Goal: Task Accomplishment & Management: Manage account settings

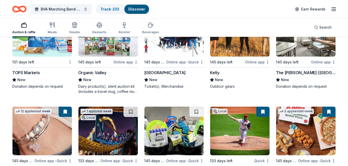
scroll to position [3978, 0]
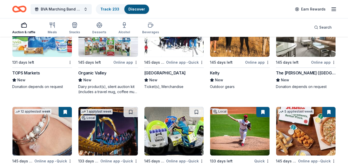
click at [109, 135] on img at bounding box center [108, 131] width 59 height 48
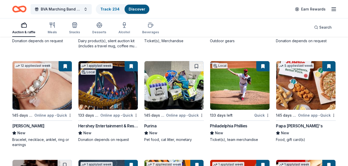
scroll to position [4026, 0]
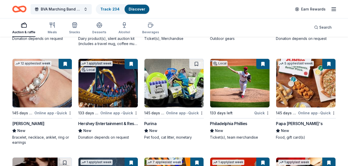
click at [166, 82] on img at bounding box center [174, 83] width 59 height 48
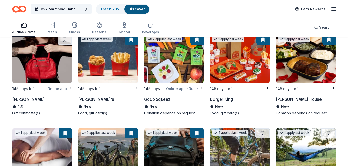
click at [48, 68] on img at bounding box center [42, 58] width 59 height 48
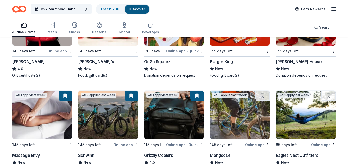
scroll to position [4230, 0]
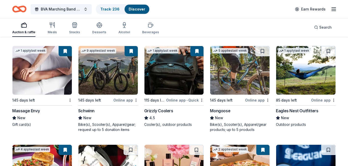
click at [236, 70] on img at bounding box center [239, 70] width 59 height 48
click at [301, 66] on img at bounding box center [306, 70] width 59 height 48
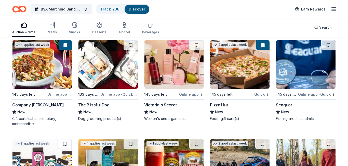
click at [113, 71] on img at bounding box center [108, 64] width 59 height 48
click at [167, 78] on img at bounding box center [174, 64] width 59 height 48
click at [305, 58] on img at bounding box center [306, 64] width 59 height 48
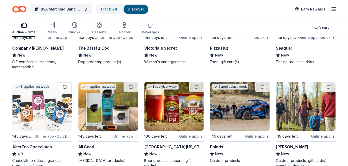
scroll to position [4414, 0]
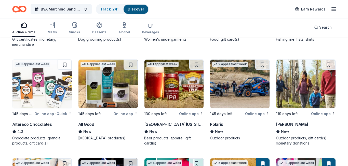
click at [49, 84] on img at bounding box center [42, 83] width 59 height 48
click at [107, 10] on link "Track · 241" at bounding box center [110, 9] width 18 height 4
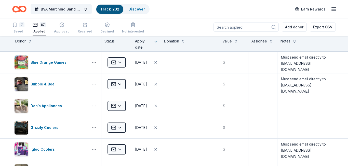
scroll to position [0, 0]
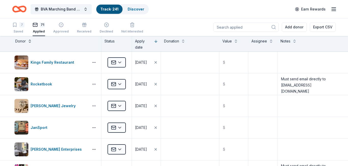
click at [29, 42] on button at bounding box center [30, 40] width 4 height 5
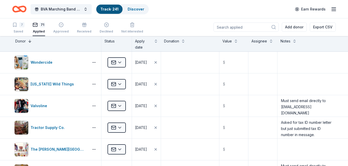
click at [29, 42] on button at bounding box center [30, 40] width 4 height 5
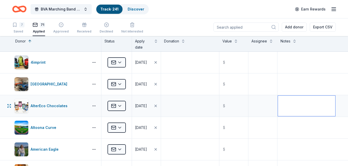
click at [292, 103] on textarea at bounding box center [306, 105] width 57 height 20
paste textarea "shop@alterecofoods.com"
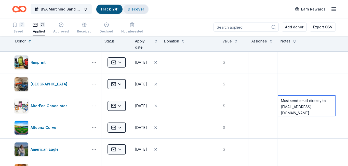
type textarea "Must send email directly to shop@alterecofoods.com"
click at [134, 8] on link "Discover" at bounding box center [136, 9] width 17 height 4
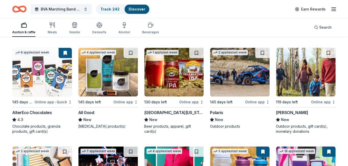
scroll to position [4426, 0]
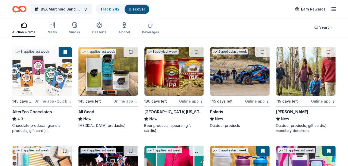
click at [127, 65] on img at bounding box center [108, 71] width 59 height 48
click at [179, 78] on img at bounding box center [174, 71] width 59 height 48
click at [245, 79] on img at bounding box center [239, 71] width 59 height 48
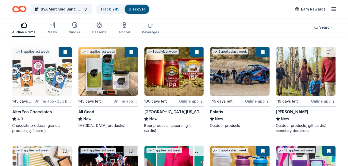
click at [299, 63] on img at bounding box center [306, 71] width 59 height 48
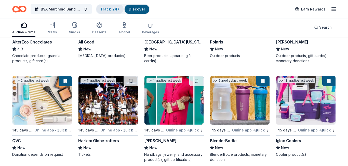
click at [107, 8] on link "Track · 247" at bounding box center [110, 9] width 19 height 4
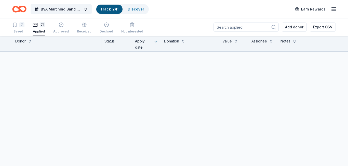
scroll to position [0, 0]
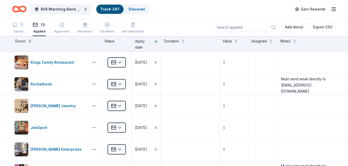
click at [28, 42] on button at bounding box center [30, 40] width 4 height 5
click at [30, 41] on button at bounding box center [30, 40] width 4 height 5
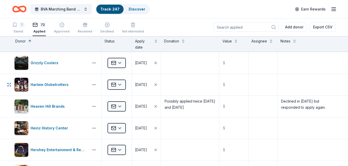
scroll to position [544, 0]
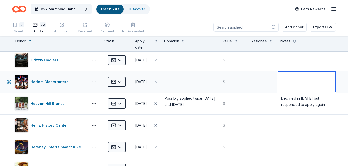
click at [293, 80] on textarea at bounding box center [306, 81] width 57 height 20
paste textarea "info@harlemglobetrotters.com"
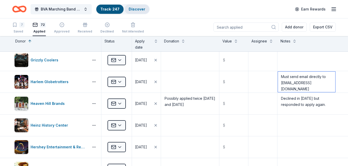
type textarea "Must send email directly to info@harlemglobetrotters.com"
click at [133, 11] on link "Discover" at bounding box center [137, 9] width 17 height 4
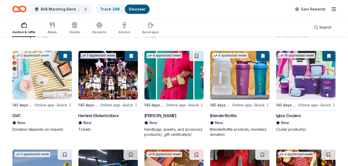
scroll to position [4523, 0]
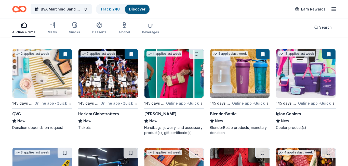
click at [166, 78] on img at bounding box center [174, 73] width 59 height 48
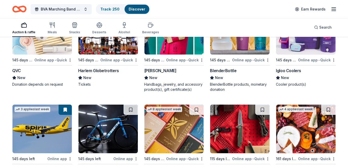
scroll to position [4522, 0]
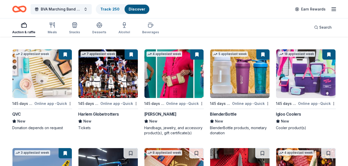
click at [115, 118] on div "New" at bounding box center [108, 121] width 60 height 6
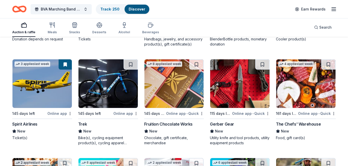
scroll to position [4621, 0]
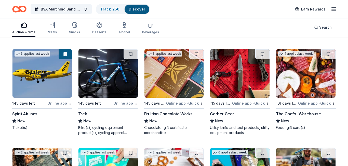
click at [110, 76] on img at bounding box center [108, 73] width 59 height 48
click at [168, 58] on img at bounding box center [174, 73] width 59 height 48
click at [240, 65] on img at bounding box center [239, 73] width 59 height 48
click at [301, 76] on img at bounding box center [306, 73] width 59 height 48
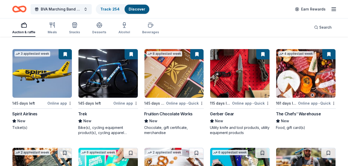
scroll to position [4685, 0]
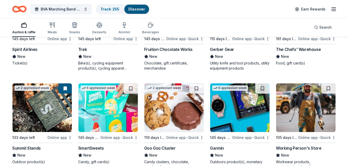
click at [104, 111] on img at bounding box center [108, 107] width 59 height 48
click at [176, 64] on div "Chocolate, gift certificate, merchandise" at bounding box center [174, 65] width 60 height 10
click at [182, 83] on img at bounding box center [174, 107] width 59 height 48
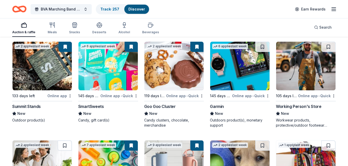
click at [235, 63] on img at bounding box center [239, 66] width 59 height 48
click at [309, 63] on img at bounding box center [306, 66] width 59 height 48
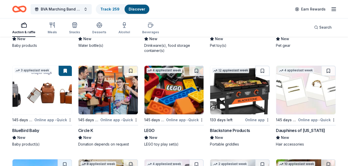
scroll to position [4816, 0]
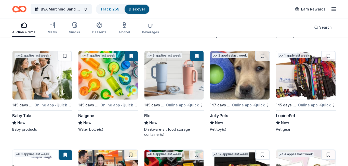
click at [43, 86] on img at bounding box center [42, 75] width 59 height 48
click at [311, 77] on img at bounding box center [306, 75] width 59 height 48
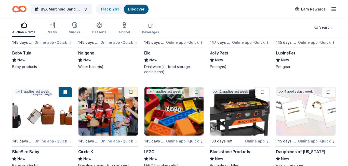
click at [176, 103] on img at bounding box center [174, 111] width 59 height 48
click at [236, 113] on img at bounding box center [239, 111] width 59 height 48
click at [305, 117] on img at bounding box center [306, 111] width 59 height 48
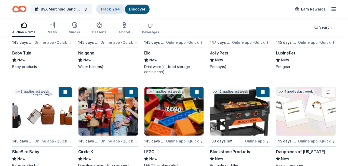
click at [107, 9] on link "Track · 264" at bounding box center [110, 9] width 19 height 4
click at [105, 9] on link "Track · 265" at bounding box center [110, 9] width 19 height 4
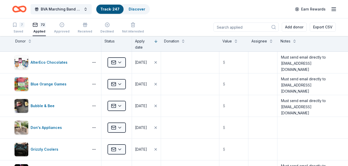
scroll to position [0, 0]
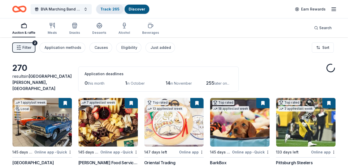
click at [106, 9] on link "Track · 265" at bounding box center [110, 9] width 19 height 4
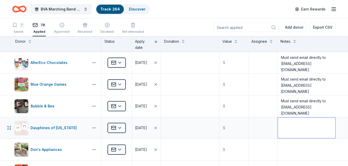
click at [307, 125] on textarea at bounding box center [306, 127] width 57 height 20
paste textarea "donations@dauphinesofnewyork.com"
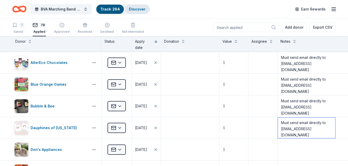
type textarea "Must send email directly to donations@dauphinesofnewyork.com"
click at [131, 8] on link "Discover" at bounding box center [137, 9] width 17 height 4
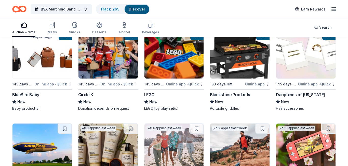
scroll to position [4961, 0]
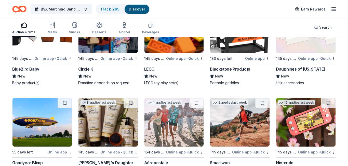
click at [52, 98] on img at bounding box center [42, 122] width 59 height 48
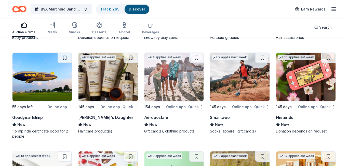
click at [102, 85] on img at bounding box center [108, 77] width 59 height 48
click at [180, 82] on img at bounding box center [174, 77] width 59 height 48
click at [246, 82] on img at bounding box center [239, 77] width 59 height 48
click at [295, 77] on img at bounding box center [306, 77] width 59 height 48
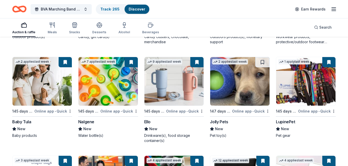
scroll to position [4813, 0]
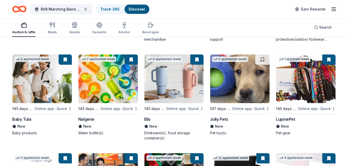
click at [238, 81] on img at bounding box center [239, 78] width 59 height 48
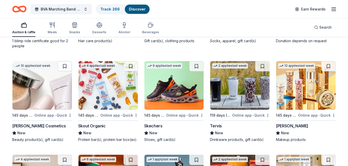
scroll to position [5097, 0]
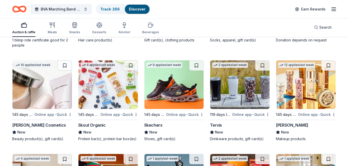
click at [47, 95] on img at bounding box center [42, 84] width 59 height 48
click at [103, 89] on img at bounding box center [108, 84] width 59 height 48
click at [178, 93] on img at bounding box center [174, 84] width 59 height 48
click at [242, 91] on img at bounding box center [239, 84] width 59 height 48
click at [295, 90] on img at bounding box center [306, 84] width 59 height 48
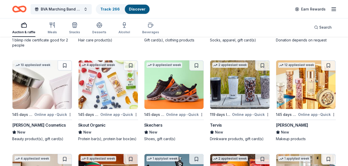
scroll to position [5173, 0]
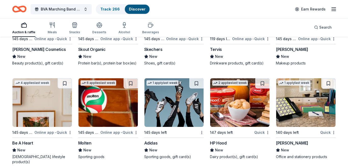
click at [32, 98] on img at bounding box center [42, 102] width 59 height 48
click at [112, 100] on img at bounding box center [108, 102] width 59 height 48
click at [183, 100] on img at bounding box center [174, 102] width 59 height 48
click at [240, 101] on img at bounding box center [239, 102] width 59 height 48
click at [307, 103] on img at bounding box center [306, 102] width 59 height 48
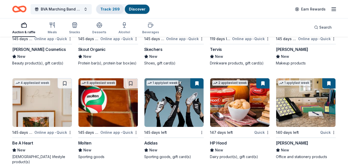
click at [108, 11] on link "Track · 269" at bounding box center [110, 9] width 19 height 4
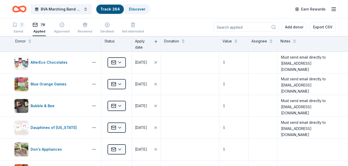
scroll to position [0, 0]
click at [104, 31] on div "Declined" at bounding box center [108, 31] width 14 height 4
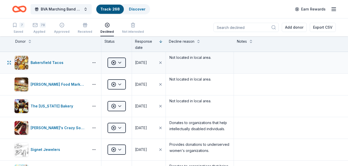
click at [120, 62] on html "BVA Marching Band Purse Bash Track · 268 Discover Earn Rewards 7 Saved 78 Appli…" at bounding box center [174, 83] width 348 height 166
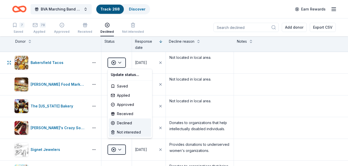
click at [121, 133] on div "Not interested" at bounding box center [130, 131] width 42 height 9
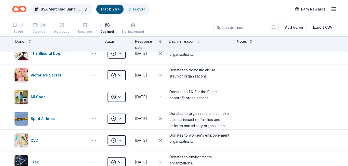
scroll to position [2180, 0]
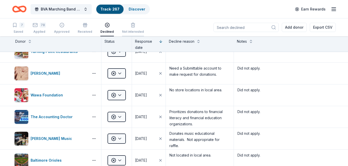
click at [131, 27] on icon "button" at bounding box center [133, 24] width 5 height 5
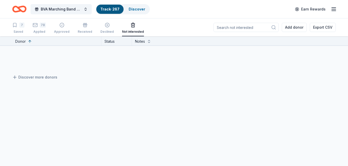
scroll to position [19, 0]
click at [29, 40] on button at bounding box center [30, 40] width 4 height 5
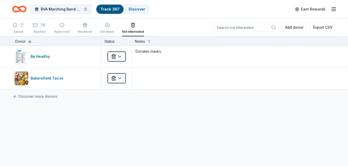
click at [29, 40] on button at bounding box center [30, 40] width 4 height 5
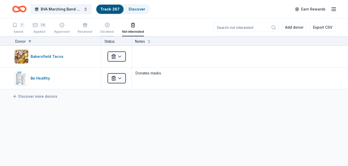
click at [103, 30] on div "Declined" at bounding box center [108, 32] width 14 height 4
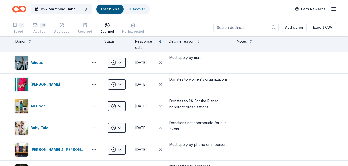
click at [120, 85] on html "BVA Marching Band Purse Bash Track · 267 Discover Earn Rewards 7 Saved 78 Appli…" at bounding box center [174, 83] width 348 height 166
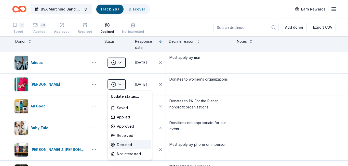
click at [120, 84] on html "BVA Marching Band Purse Bash Track · 267 Discover Earn Rewards 7 Saved 78 Appli…" at bounding box center [174, 83] width 348 height 166
click at [130, 30] on div "Not interested" at bounding box center [133, 32] width 22 height 4
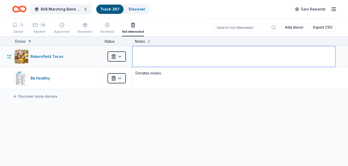
click at [144, 56] on textarea at bounding box center [234, 56] width 203 height 20
type textarea "Not located in local area."
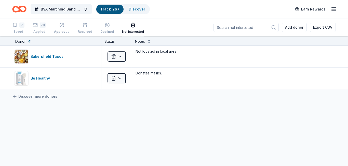
click at [104, 29] on div "Declined" at bounding box center [108, 27] width 14 height 11
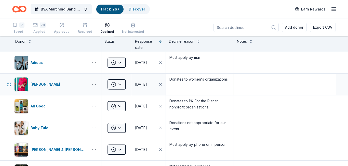
drag, startPoint x: 170, startPoint y: 79, endPoint x: 246, endPoint y: 79, distance: 75.5
click at [239, 79] on div "Alexis Drake Declined 08/24/2025 Donates to women's organizations." at bounding box center [174, 83] width 348 height 21
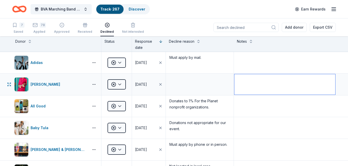
click at [248, 81] on textarea at bounding box center [285, 84] width 101 height 20
paste textarea "Donates to women's organizations."
type textarea "Donates to women's organizations."
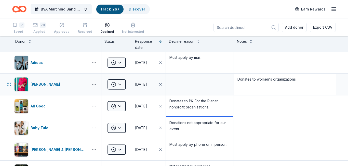
click at [210, 113] on textarea "Donates to 1% For the Planet nonprofit organizations." at bounding box center [200, 106] width 67 height 20
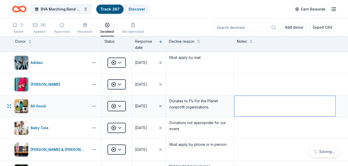
click at [250, 103] on textarea at bounding box center [285, 106] width 101 height 20
type textarea "Donates to women's organizations."
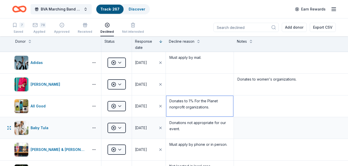
drag, startPoint x: 170, startPoint y: 102, endPoint x: 209, endPoint y: 119, distance: 43.6
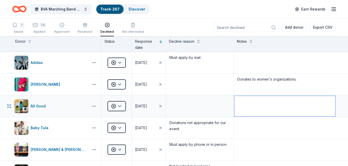
click at [246, 99] on textarea at bounding box center [285, 106] width 101 height 20
paste textarea "Donates to 1% For the Planet nonprofit organizations."
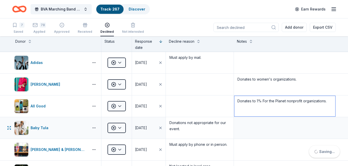
type textarea "Donates to 1% For the Planet nonprofit organizations."
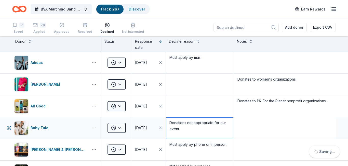
drag, startPoint x: 169, startPoint y: 121, endPoint x: 248, endPoint y: 127, distance: 79.0
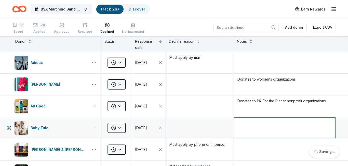
click at [248, 127] on textarea at bounding box center [285, 127] width 101 height 20
paste textarea "Donations not appropriate for our event."
type textarea "Donations not appropriate for our event."
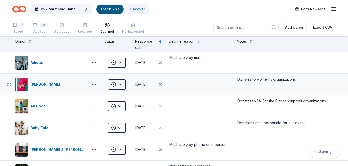
click at [120, 84] on html "BVA Marching Band Purse Bash Track · 267 Discover Earn Rewards 7 Saved 78 Appli…" at bounding box center [174, 83] width 348 height 166
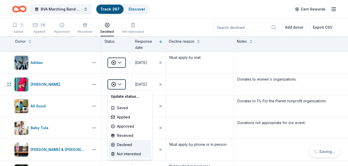
click at [126, 156] on div "Not interested" at bounding box center [130, 153] width 42 height 9
click at [126, 153] on div "Not interested" at bounding box center [130, 153] width 42 height 9
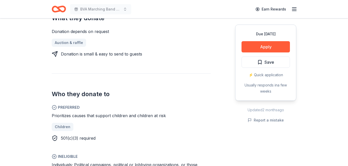
scroll to position [221, 0]
click at [254, 49] on button "Apply" at bounding box center [266, 46] width 48 height 11
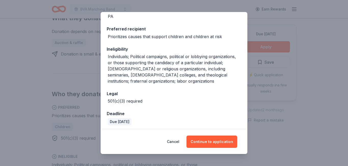
scroll to position [70, 0]
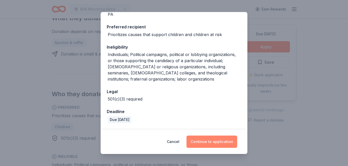
click at [206, 139] on button "Continue to application" at bounding box center [212, 141] width 51 height 12
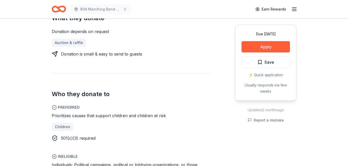
scroll to position [0, 0]
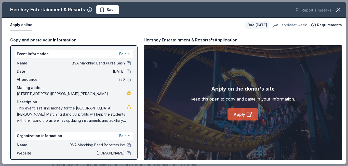
click at [246, 117] on icon at bounding box center [249, 114] width 6 height 6
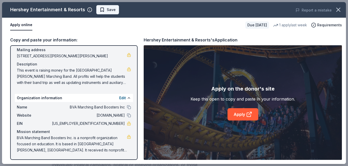
click at [107, 8] on span "Save" at bounding box center [111, 10] width 9 height 6
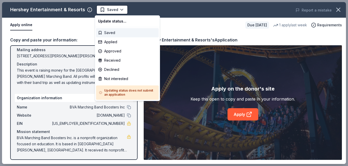
scroll to position [0, 0]
click at [115, 43] on div "Applied" at bounding box center [127, 41] width 63 height 9
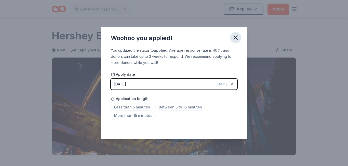
click at [233, 37] on icon "button" at bounding box center [235, 37] width 7 height 7
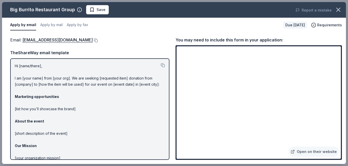
scroll to position [101, 0]
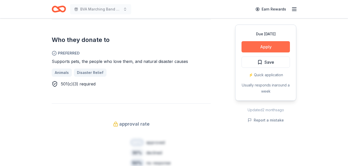
scroll to position [284, 0]
click at [272, 47] on button "Apply" at bounding box center [266, 46] width 48 height 11
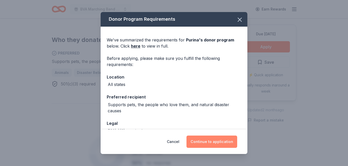
click at [217, 143] on button "Continue to application" at bounding box center [212, 141] width 51 height 12
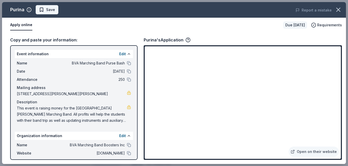
click at [49, 10] on span "Save" at bounding box center [50, 10] width 9 height 6
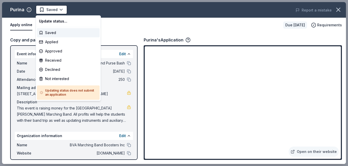
scroll to position [0, 0]
click at [53, 67] on div "Declined" at bounding box center [68, 69] width 63 height 9
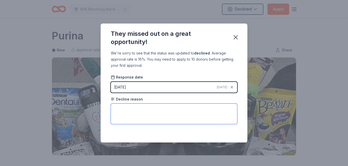
click at [129, 111] on textarea at bounding box center [174, 113] width 127 height 20
type textarea "Prioritizes donations to pet organizations."
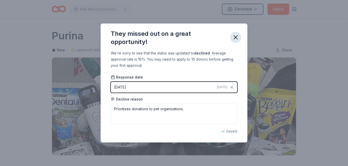
click at [233, 38] on icon "button" at bounding box center [235, 37] width 7 height 7
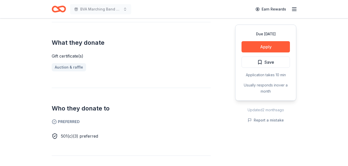
scroll to position [197, 0]
click at [276, 46] on button "Apply" at bounding box center [266, 46] width 48 height 11
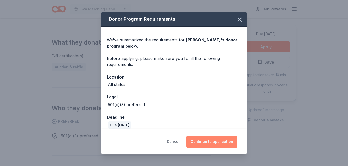
click at [205, 142] on button "Continue to application" at bounding box center [212, 141] width 51 height 12
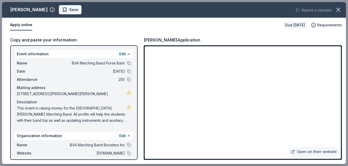
click at [69, 13] on span "Save" at bounding box center [73, 10] width 9 height 6
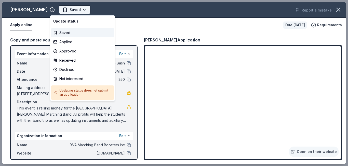
scroll to position [0, 0]
click at [63, 72] on div "Declined" at bounding box center [82, 69] width 63 height 9
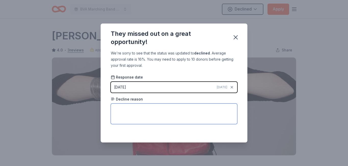
click at [131, 111] on textarea at bounding box center [174, 113] width 127 height 20
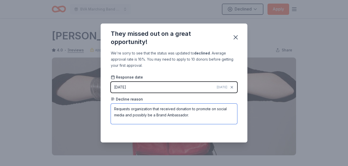
click at [146, 116] on textarea "Requests organization that received donation to promote on social media and pos…" at bounding box center [174, 113] width 127 height 20
type textarea "Requests organization that received donation to promote on social media and pos…"
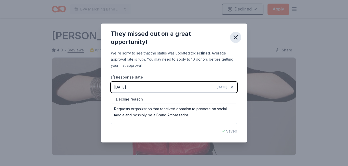
click at [233, 37] on icon "button" at bounding box center [235, 37] width 7 height 7
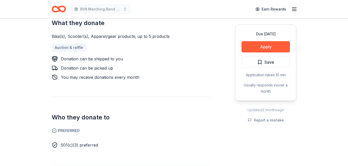
scroll to position [202, 0]
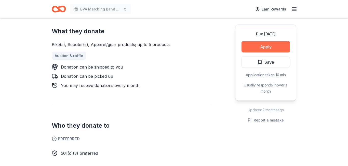
click at [259, 47] on button "Apply" at bounding box center [266, 46] width 48 height 11
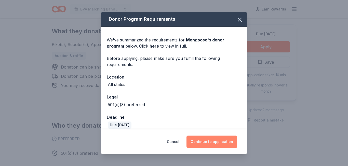
click at [204, 140] on button "Continue to application" at bounding box center [212, 141] width 51 height 12
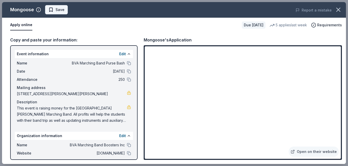
click at [61, 11] on span "Save" at bounding box center [60, 10] width 9 height 6
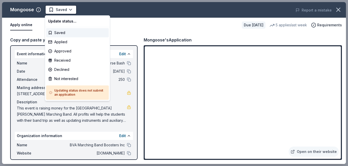
scroll to position [0, 0]
click at [59, 43] on div "Applied" at bounding box center [77, 41] width 63 height 9
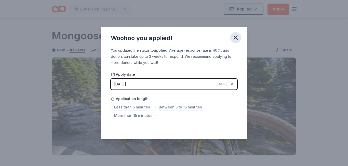
click at [231, 33] on button "button" at bounding box center [235, 37] width 11 height 11
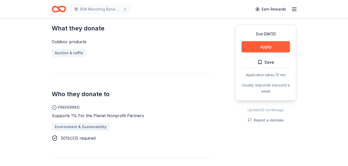
scroll to position [213, 0]
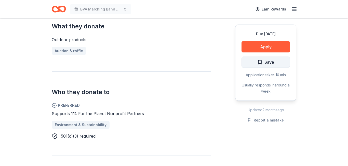
click at [260, 62] on span "Save" at bounding box center [266, 62] width 17 height 7
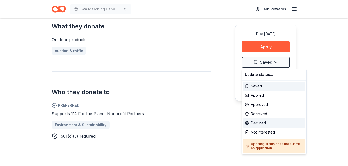
click at [256, 122] on div "Declined" at bounding box center [274, 122] width 63 height 9
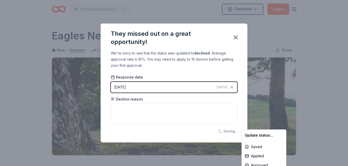
scroll to position [0, 0]
click at [188, 107] on html "BVA Marching Band Purse Bash Declined Apply Due [DATE] Share Eagles Nest Outfit…" at bounding box center [174, 83] width 348 height 166
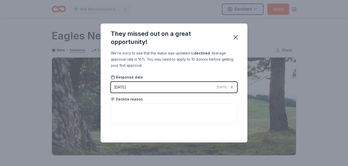
scroll to position [122, 0]
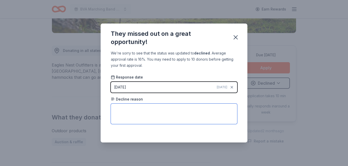
click at [188, 107] on textarea at bounding box center [174, 113] width 127 height 20
type textarea "Donates to 1% For the Planet nonprofit organizations."
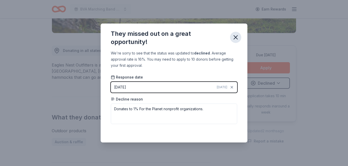
click at [236, 38] on icon "button" at bounding box center [236, 37] width 4 height 4
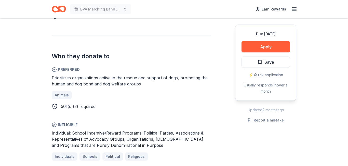
scroll to position [254, 0]
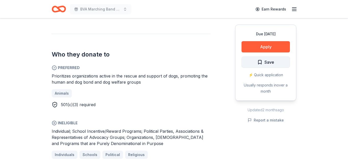
click at [268, 59] on span "Save" at bounding box center [270, 62] width 10 height 7
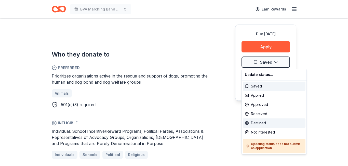
click at [257, 124] on div "Declined" at bounding box center [274, 122] width 63 height 9
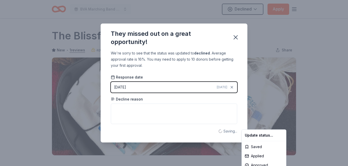
scroll to position [0, 0]
click at [196, 109] on html "BVA Marching Band Purse Bash Declined Apply Due in 133 days Share The Blissful …" at bounding box center [174, 83] width 348 height 166
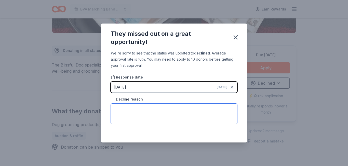
click at [196, 109] on textarea at bounding box center [174, 113] width 127 height 20
type textarea "P"
type textarea "Donates to dog rescue organizations."
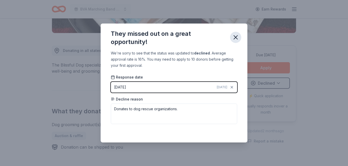
click at [236, 39] on icon "button" at bounding box center [235, 37] width 7 height 7
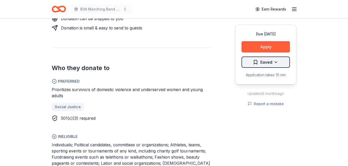
scroll to position [250, 0]
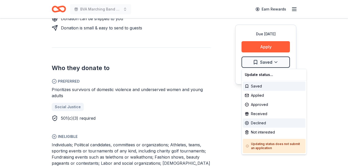
click at [258, 121] on div "Declined" at bounding box center [274, 122] width 63 height 9
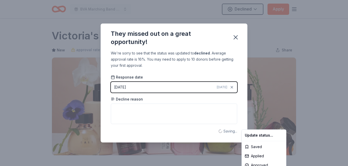
scroll to position [0, 0]
click at [188, 110] on html "BVA Marching Band Purse Bash Declined Apply Due in 145 days Share Victoria's Se…" at bounding box center [174, 83] width 348 height 166
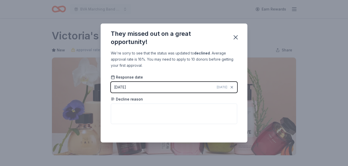
scroll to position [122, 0]
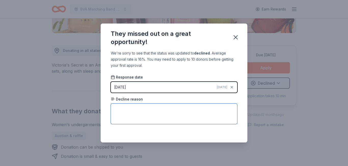
click at [188, 110] on textarea at bounding box center [174, 113] width 127 height 20
type textarea "Donates to domestic abuse survivor organizations."
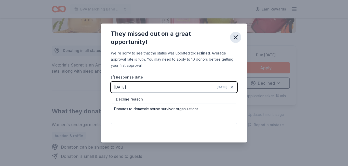
click at [236, 38] on icon "button" at bounding box center [235, 37] width 7 height 7
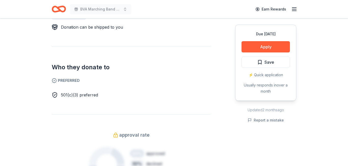
scroll to position [260, 0]
click at [262, 47] on button "Apply" at bounding box center [266, 46] width 48 height 11
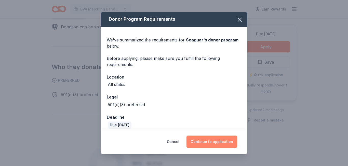
click at [204, 140] on button "Continue to application" at bounding box center [212, 141] width 51 height 12
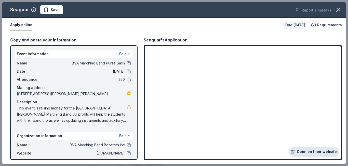
click at [316, 150] on link "Open on their website" at bounding box center [314, 151] width 50 height 10
click at [52, 11] on span "Save" at bounding box center [55, 10] width 9 height 6
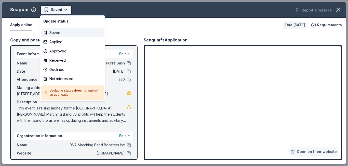
scroll to position [0, 0]
click at [57, 42] on div "Applied" at bounding box center [72, 41] width 63 height 9
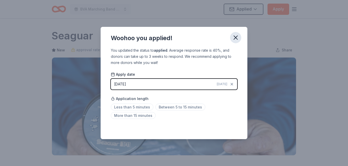
click at [236, 38] on icon "button" at bounding box center [236, 38] width 4 height 4
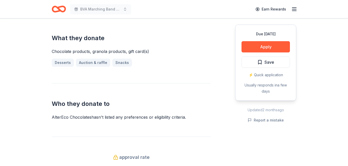
scroll to position [201, 0]
click at [254, 45] on button "Apply" at bounding box center [266, 46] width 48 height 11
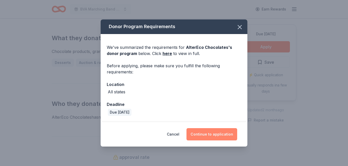
click at [211, 130] on button "Continue to application" at bounding box center [212, 134] width 51 height 12
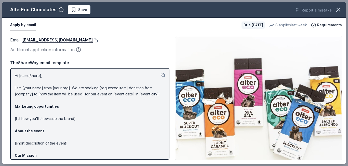
click at [93, 41] on button at bounding box center [95, 40] width 5 height 4
click at [83, 13] on button "Save" at bounding box center [79, 9] width 23 height 9
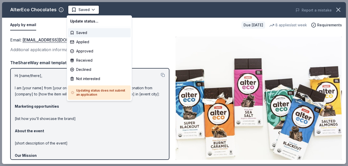
scroll to position [0, 0]
click at [80, 40] on div "Applied" at bounding box center [99, 41] width 63 height 9
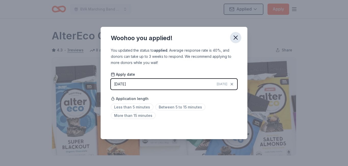
click at [238, 40] on icon "button" at bounding box center [235, 37] width 7 height 7
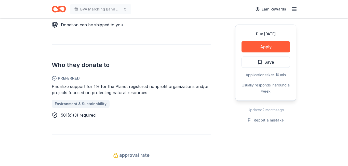
scroll to position [263, 0]
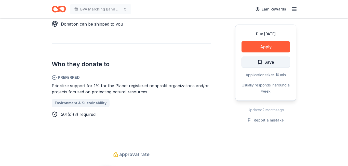
click at [258, 63] on span "Save" at bounding box center [266, 62] width 17 height 7
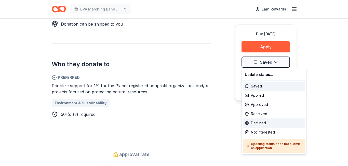
click at [256, 124] on div "Declined" at bounding box center [274, 122] width 63 height 9
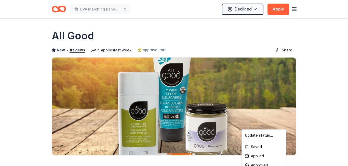
scroll to position [0, 0]
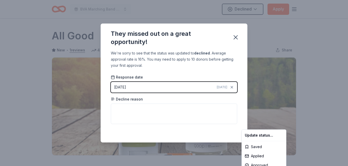
click at [155, 108] on html "BVA Marching Band Purse Bash Declined Apply Due in 145 days Share All Good New …" at bounding box center [174, 83] width 348 height 166
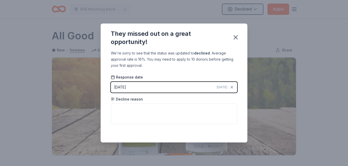
scroll to position [122, 0]
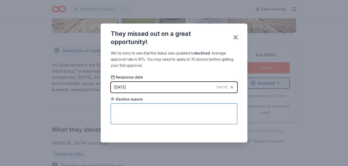
click at [155, 108] on textarea at bounding box center [174, 113] width 127 height 20
type textarea "Donates to 1% For the Planet nonprofit organizations."
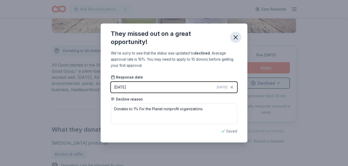
click at [236, 34] on icon "button" at bounding box center [235, 37] width 7 height 7
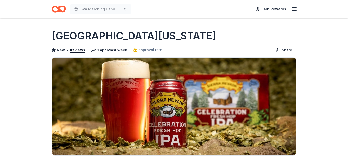
scroll to position [260, 0]
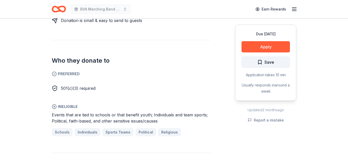
click at [267, 65] on span "Save" at bounding box center [270, 62] width 10 height 7
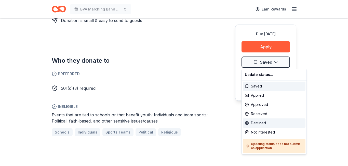
click at [256, 123] on div "Declined" at bounding box center [274, 122] width 63 height 9
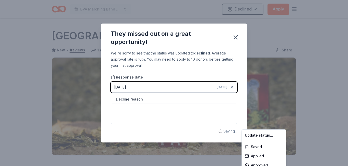
scroll to position [0, 0]
click at [177, 109] on html "BVA Marching Band Purse Bash Declined Apply Due [DATE] Share [GEOGRAPHIC_DATA][…" at bounding box center [174, 83] width 348 height 166
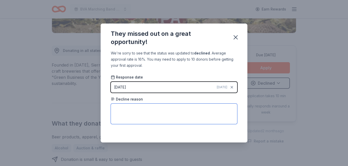
click at [177, 109] on textarea at bounding box center [174, 113] width 127 height 20
type textarea "Does not donate to school organizations."
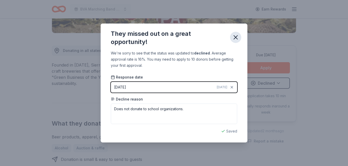
click at [234, 40] on icon "button" at bounding box center [235, 37] width 7 height 7
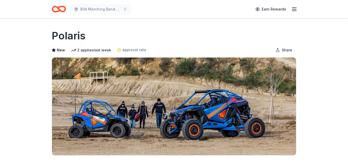
scroll to position [236, 0]
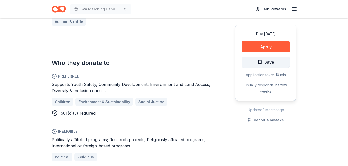
click at [266, 59] on span "Save" at bounding box center [270, 62] width 10 height 7
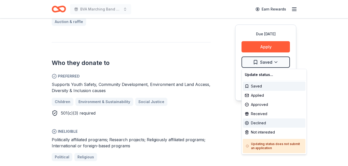
click at [257, 124] on div "Declined" at bounding box center [274, 122] width 63 height 9
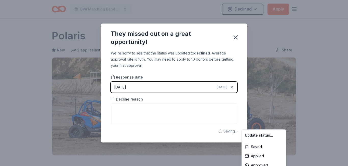
scroll to position [0, 0]
click at [159, 110] on html "BVA Marching Band Purse Bash Declined Apply Due in 145 days Share Polaris New 2…" at bounding box center [174, 83] width 348 height 166
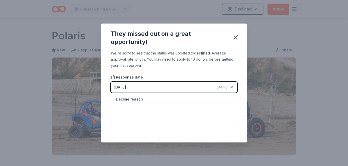
scroll to position [122, 0]
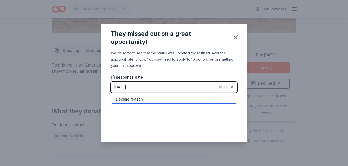
click at [159, 110] on textarea at bounding box center [174, 113] width 127 height 20
click at [159, 111] on textarea at bounding box center [174, 113] width 127 height 20
type textarea "S"
type textarea "Donates to youth safety organizations."
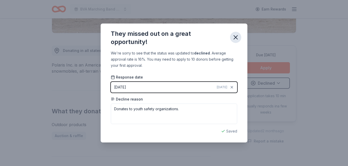
click at [236, 37] on icon "button" at bounding box center [236, 37] width 4 height 4
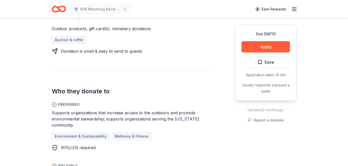
scroll to position [228, 0]
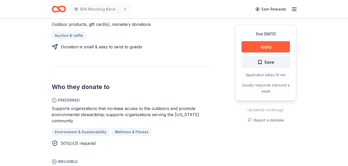
click at [267, 59] on span "Save" at bounding box center [270, 62] width 10 height 7
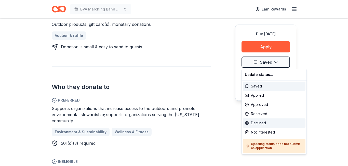
click at [264, 125] on div "Declined" at bounding box center [274, 122] width 63 height 9
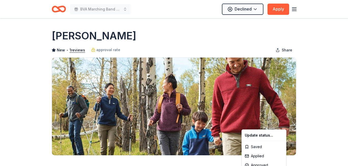
scroll to position [0, 0]
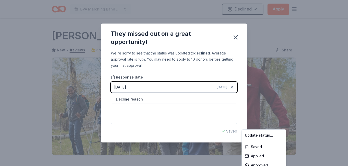
click at [140, 108] on html "BVA Marching Band Purse Bash Declined Apply Due in 119 days Share L.L.Bean New …" at bounding box center [174, 83] width 348 height 166
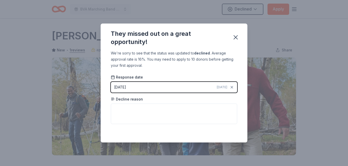
scroll to position [122, 0]
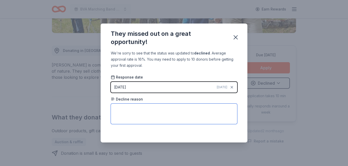
click at [140, 108] on textarea at bounding box center [174, 113] width 127 height 20
type textarea "Donates to organizations that prioritize the outdoors."
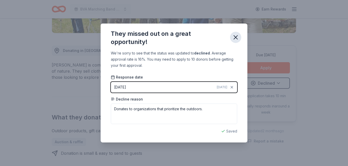
click at [239, 36] on icon "button" at bounding box center [235, 37] width 7 height 7
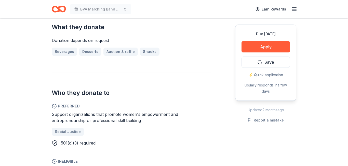
scroll to position [218, 0]
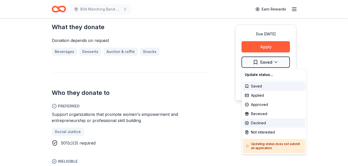
click at [257, 123] on div "Declined" at bounding box center [274, 122] width 63 height 9
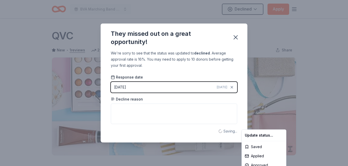
scroll to position [0, 0]
click at [165, 110] on html "BVA Marching Band Purse Bash Declined Apply Due [DATE] Share QVC New • 1 review…" at bounding box center [174, 83] width 348 height 166
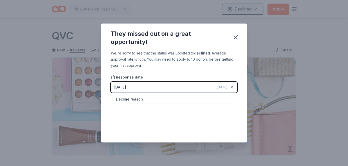
scroll to position [122, 0]
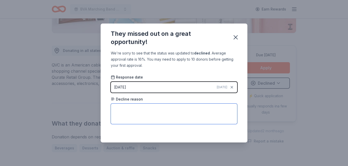
click at [165, 110] on textarea at bounding box center [174, 113] width 127 height 20
type textarea "Donates to women's empowerment organizations."
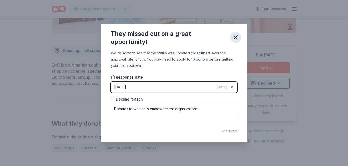
click at [235, 39] on icon "button" at bounding box center [235, 37] width 7 height 7
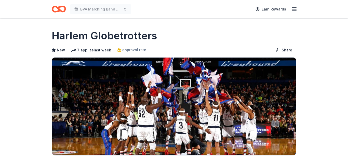
scroll to position [252, 0]
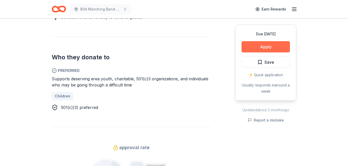
click at [256, 44] on button "Apply" at bounding box center [266, 46] width 48 height 11
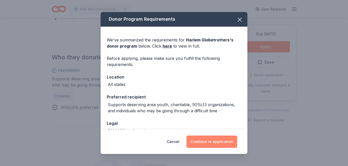
click at [203, 143] on button "Continue to application" at bounding box center [212, 141] width 51 height 12
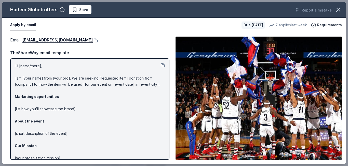
click at [157, 36] on div "Email : info@harlemglobetrotters.com" at bounding box center [89, 39] width 159 height 7
click at [93, 41] on button at bounding box center [95, 40] width 5 height 4
click at [93, 40] on button at bounding box center [95, 40] width 5 height 4
click at [79, 9] on span "Save" at bounding box center [83, 10] width 9 height 6
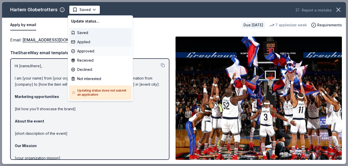
scroll to position [0, 0]
click at [87, 43] on div "Applied" at bounding box center [100, 41] width 63 height 9
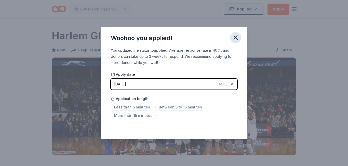
click at [236, 38] on icon "button" at bounding box center [236, 38] width 4 height 4
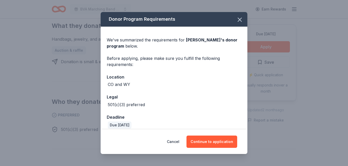
scroll to position [213, 0]
click at [214, 142] on button "Continue to application" at bounding box center [212, 141] width 51 height 12
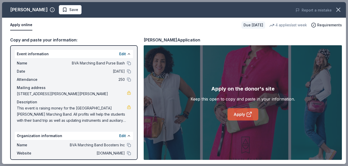
click at [245, 115] on link "Apply" at bounding box center [243, 114] width 31 height 12
click at [69, 11] on span "Save" at bounding box center [73, 10] width 9 height 6
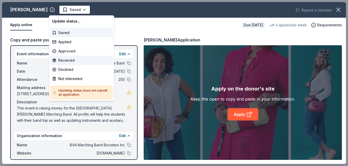
scroll to position [0, 0]
click at [70, 69] on div "Declined" at bounding box center [81, 69] width 63 height 9
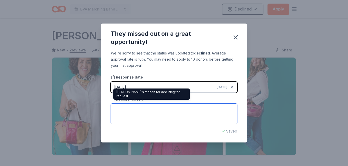
click at [136, 109] on textarea at bounding box center [174, 113] width 127 height 20
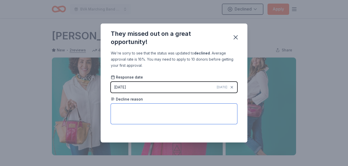
type textarea "P"
type textarea "Donates to women's organizations."
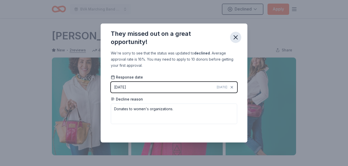
click at [236, 38] on icon "button" at bounding box center [235, 37] width 7 height 7
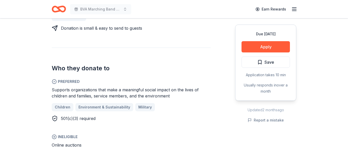
scroll to position [241, 0]
click at [263, 60] on span "Save" at bounding box center [266, 62] width 17 height 7
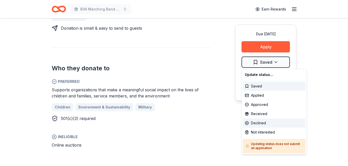
click at [257, 122] on div "Declined" at bounding box center [274, 122] width 63 height 9
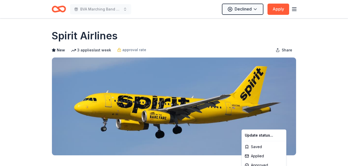
scroll to position [0, 0]
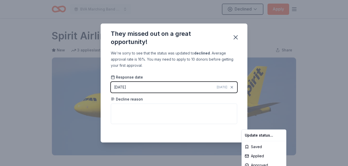
click at [121, 107] on html "BVA Marching Band Purse Bash Declined Apply Due [DATE] Share Spirit Airlines Ne…" at bounding box center [174, 83] width 348 height 166
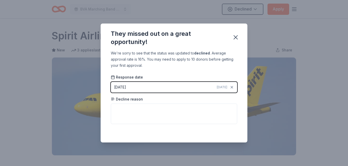
scroll to position [122, 0]
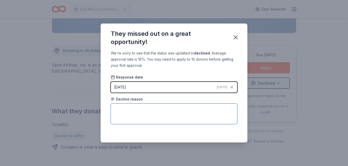
click at [121, 107] on textarea at bounding box center [174, 113] width 127 height 20
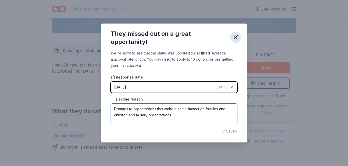
type textarea "Donates to organizations that make a social impact on families and children and…"
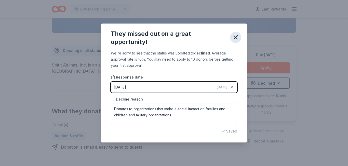
click at [237, 39] on icon "button" at bounding box center [235, 37] width 7 height 7
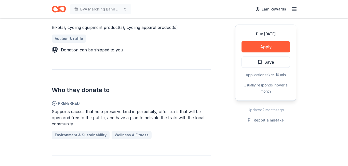
scroll to position [225, 0]
click at [276, 61] on button "Save" at bounding box center [266, 61] width 48 height 11
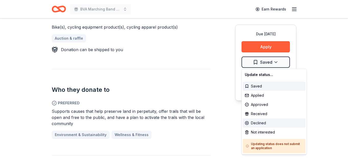
click at [255, 122] on div "Declined" at bounding box center [274, 122] width 63 height 9
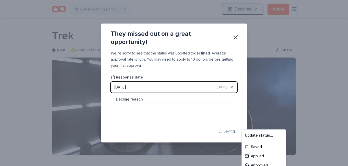
scroll to position [0, 0]
click at [161, 110] on html "BVA Marching Band Purse Bash Declined Apply Due in 145 days Share Trek New appr…" at bounding box center [174, 83] width 348 height 166
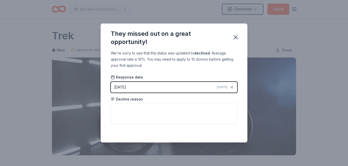
scroll to position [122, 0]
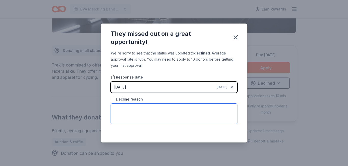
click at [161, 110] on textarea at bounding box center [174, 113] width 127 height 20
type textarea "Donates to environmental organizations."
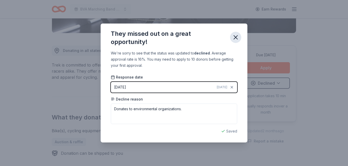
click at [236, 38] on icon "button" at bounding box center [235, 37] width 7 height 7
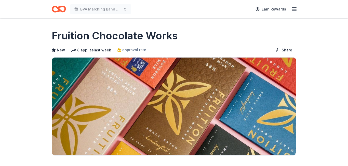
scroll to position [237, 0]
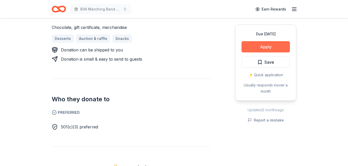
click at [257, 44] on button "Apply" at bounding box center [266, 46] width 48 height 11
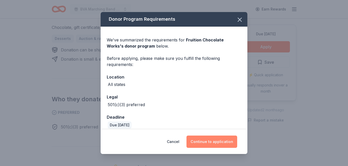
click at [208, 141] on button "Continue to application" at bounding box center [212, 141] width 51 height 12
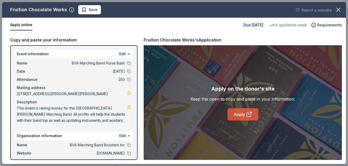
click at [244, 111] on link "Apply" at bounding box center [243, 114] width 31 height 12
click at [90, 10] on span "Save" at bounding box center [93, 10] width 9 height 6
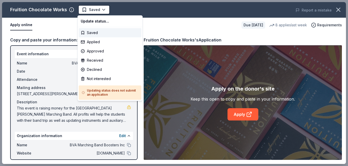
scroll to position [0, 0]
click at [96, 44] on div "Applied" at bounding box center [110, 41] width 63 height 9
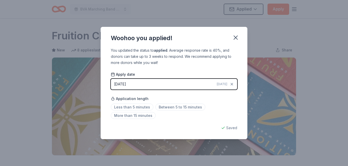
click at [216, 40] on div "Woohoo you applied!" at bounding box center [174, 37] width 147 height 20
click at [237, 37] on icon "button" at bounding box center [235, 37] width 7 height 7
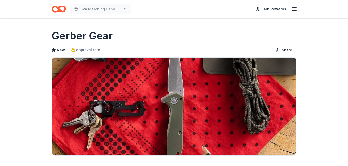
scroll to position [200, 0]
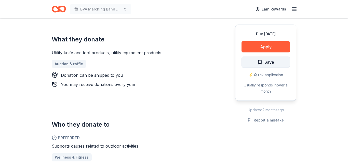
click at [272, 61] on span "Save" at bounding box center [270, 62] width 10 height 7
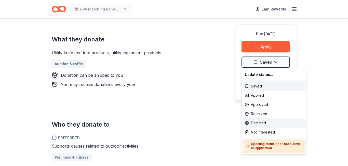
click at [257, 122] on div "Declined" at bounding box center [274, 122] width 63 height 9
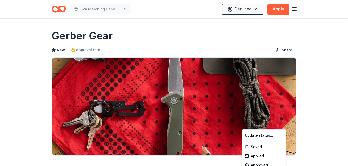
scroll to position [0, 0]
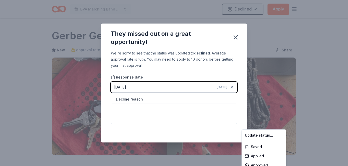
click at [144, 109] on html "BVA Marching Band Purse Bash Declined Apply Due in 115 days Share Gerber Gear N…" at bounding box center [174, 83] width 348 height 166
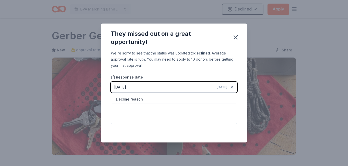
scroll to position [122, 0]
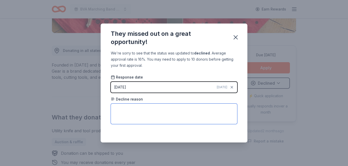
click at [144, 109] on textarea at bounding box center [174, 113] width 127 height 20
type textarea "Donates to organizations related to outdoor activities."
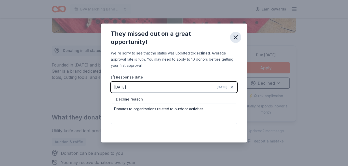
click at [238, 37] on icon "button" at bounding box center [235, 37] width 7 height 7
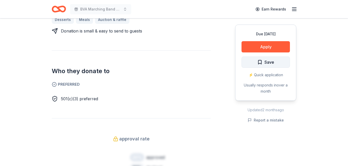
scroll to position [250, 0]
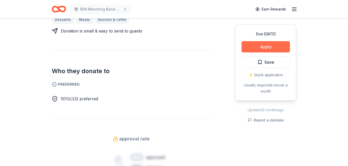
click at [271, 49] on button "Apply" at bounding box center [266, 46] width 48 height 11
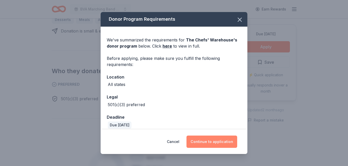
click at [214, 141] on button "Continue to application" at bounding box center [212, 141] width 51 height 12
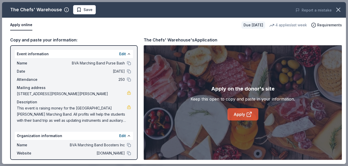
click at [240, 115] on link "Apply" at bounding box center [243, 114] width 31 height 12
click at [85, 11] on span "Save" at bounding box center [88, 10] width 9 height 6
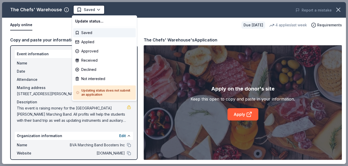
scroll to position [0, 0]
click at [88, 43] on div "Applied" at bounding box center [104, 41] width 63 height 9
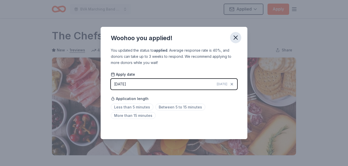
click at [235, 39] on icon "button" at bounding box center [236, 38] width 4 height 4
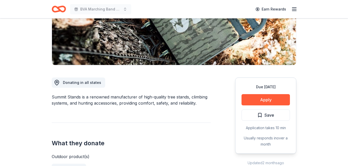
scroll to position [90, 0]
click at [253, 100] on button "Apply" at bounding box center [266, 99] width 48 height 11
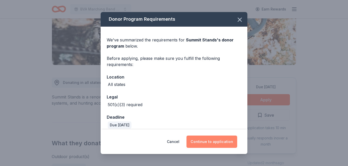
click at [220, 143] on button "Continue to application" at bounding box center [212, 141] width 51 height 12
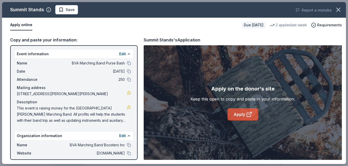
click at [245, 113] on link "Apply" at bounding box center [243, 114] width 31 height 12
click at [70, 13] on span "Save" at bounding box center [70, 10] width 9 height 6
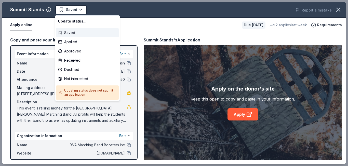
scroll to position [0, 0]
click at [69, 70] on div "Declined" at bounding box center [87, 69] width 63 height 9
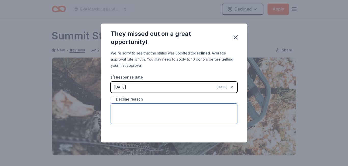
click at [125, 107] on textarea at bounding box center [174, 113] width 127 height 20
type textarea "Donation preference to outdoor organizations."
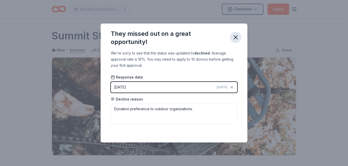
click at [235, 39] on icon "button" at bounding box center [235, 37] width 7 height 7
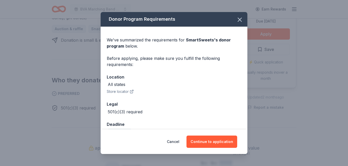
scroll to position [235, 0]
click at [210, 142] on button "Continue to application" at bounding box center [212, 141] width 51 height 12
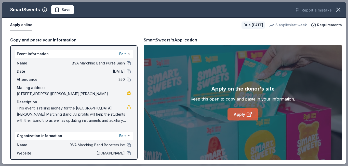
click at [246, 115] on icon at bounding box center [249, 114] width 6 height 6
click at [68, 13] on button "Save" at bounding box center [62, 9] width 23 height 9
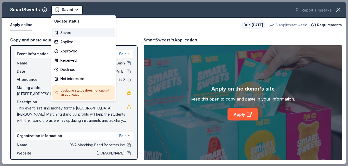
scroll to position [0, 0]
click at [72, 43] on div "Applied" at bounding box center [83, 41] width 63 height 9
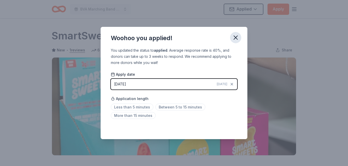
click at [236, 39] on icon "button" at bounding box center [235, 37] width 7 height 7
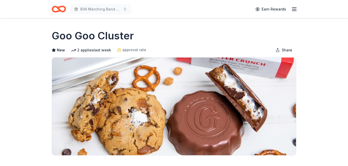
scroll to position [242, 0]
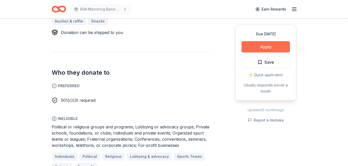
click at [265, 47] on button "Apply" at bounding box center [266, 46] width 48 height 11
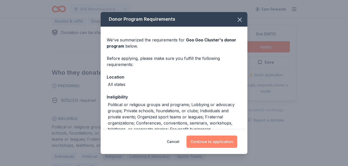
click at [217, 144] on button "Continue to application" at bounding box center [212, 141] width 51 height 12
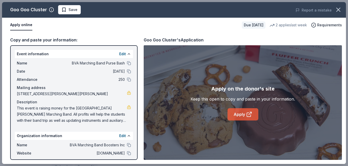
click at [247, 115] on icon at bounding box center [249, 114] width 6 height 6
click at [71, 9] on span "Save" at bounding box center [73, 10] width 9 height 6
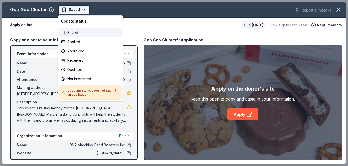
scroll to position [0, 0]
click at [74, 42] on div "Applied" at bounding box center [90, 41] width 63 height 9
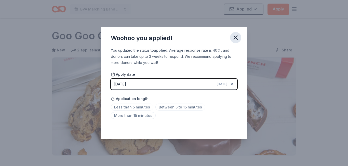
click at [237, 39] on icon "button" at bounding box center [235, 37] width 7 height 7
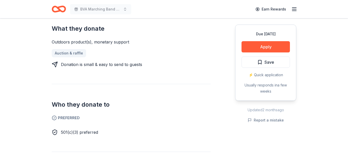
scroll to position [211, 0]
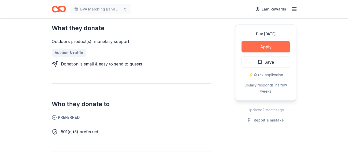
click at [258, 49] on button "Apply" at bounding box center [266, 46] width 48 height 11
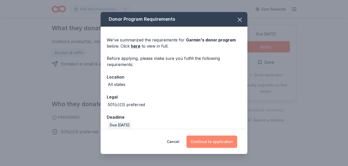
click at [207, 138] on button "Continue to application" at bounding box center [212, 141] width 51 height 12
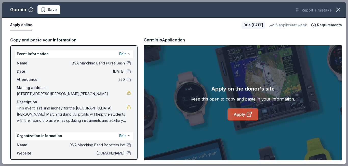
click at [246, 113] on link "Apply" at bounding box center [243, 114] width 31 height 12
click at [51, 8] on span "Save" at bounding box center [52, 10] width 9 height 6
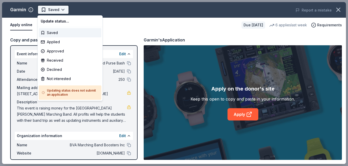
scroll to position [0, 0]
click at [59, 41] on div "Applied" at bounding box center [70, 41] width 63 height 9
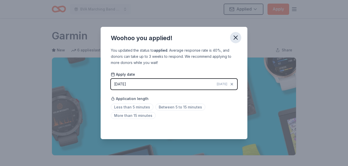
click at [234, 39] on icon "button" at bounding box center [235, 37] width 7 height 7
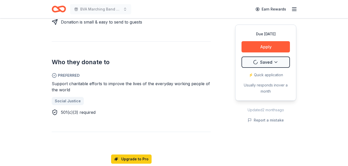
scroll to position [247, 0]
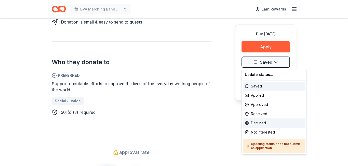
click at [258, 122] on div "Declined" at bounding box center [274, 122] width 63 height 9
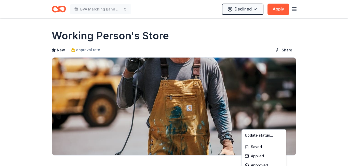
scroll to position [0, 0]
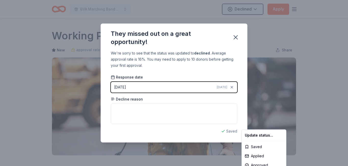
click at [178, 107] on html "BVA Marching Band Purse Bash Declined Apply Due in 105 days Share Working Perso…" at bounding box center [174, 83] width 348 height 166
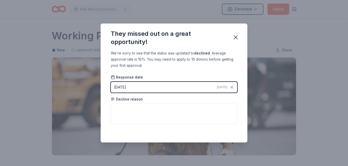
scroll to position [122, 0]
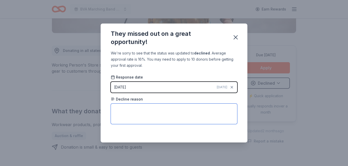
click at [178, 107] on textarea at bounding box center [174, 113] width 127 height 20
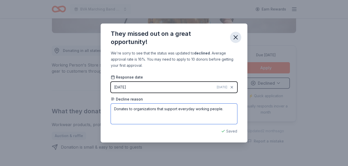
type textarea "Donates to organizations that support everyday working people."
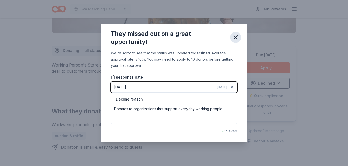
click at [235, 38] on icon "button" at bounding box center [236, 37] width 4 height 4
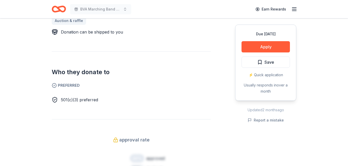
scroll to position [237, 0]
click at [259, 44] on button "Apply" at bounding box center [266, 46] width 48 height 11
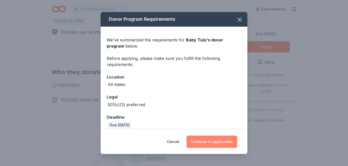
click at [207, 136] on button "Continue to application" at bounding box center [212, 141] width 51 height 12
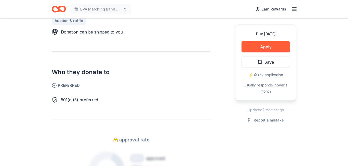
click at [207, 136] on div "approval rate" at bounding box center [131, 139] width 159 height 8
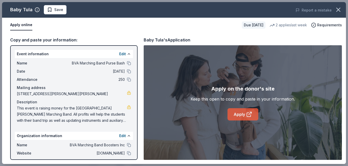
click at [233, 115] on link "Apply" at bounding box center [243, 114] width 31 height 12
click at [56, 11] on span "Save" at bounding box center [58, 10] width 9 height 6
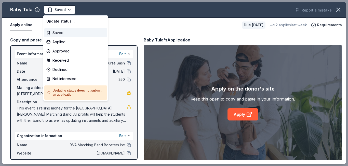
scroll to position [0, 0]
click at [70, 69] on div "Declined" at bounding box center [75, 69] width 63 height 9
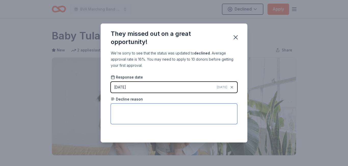
click at [115, 108] on textarea at bounding box center [174, 113] width 127 height 20
type textarea "Donations not appropriate for our event."
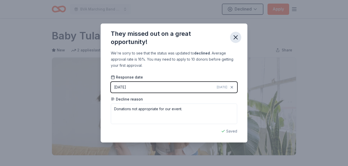
click at [235, 39] on icon "button" at bounding box center [235, 37] width 7 height 7
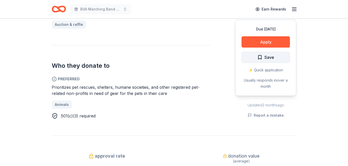
scroll to position [239, 0]
click at [271, 55] on span "Save" at bounding box center [270, 57] width 10 height 7
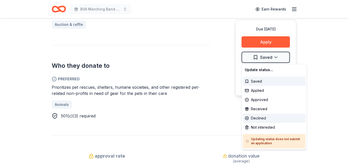
click at [256, 117] on div "Declined" at bounding box center [274, 117] width 63 height 9
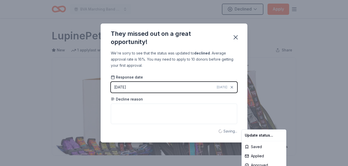
scroll to position [0, 0]
click at [141, 109] on html "BVA Marching Band Purse Bash Declined Apply Due in 145 days Share LupinePet New…" at bounding box center [174, 83] width 348 height 166
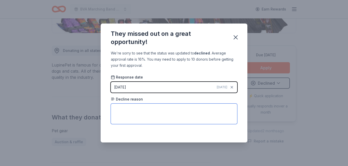
click at [141, 109] on textarea at bounding box center [174, 113] width 127 height 20
type textarea "Donates primarily to pet organizations."
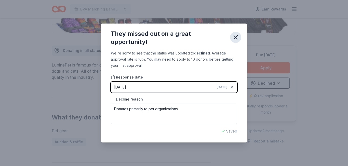
click at [235, 38] on icon "button" at bounding box center [236, 37] width 4 height 4
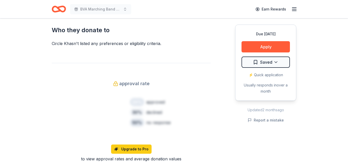
click at [268, 43] on button "Apply" at bounding box center [266, 46] width 48 height 11
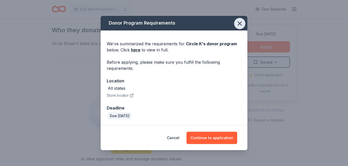
click at [240, 26] on icon "button" at bounding box center [239, 23] width 7 height 7
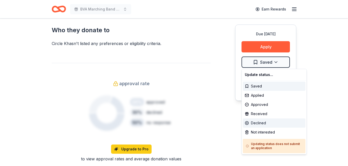
click at [259, 122] on div "Declined" at bounding box center [274, 122] width 63 height 9
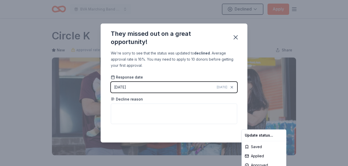
click at [160, 111] on html "BVA Marching Band Purse Bash Declined Apply Due [DATE] Share Circle K New appro…" at bounding box center [174, 83] width 348 height 166
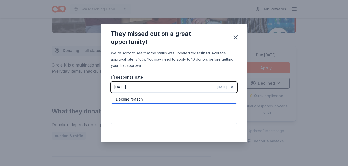
click at [160, 111] on textarea at bounding box center [174, 113] width 127 height 20
type textarea "Not located in local area."
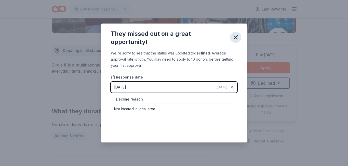
click at [235, 36] on icon "button" at bounding box center [236, 37] width 4 height 4
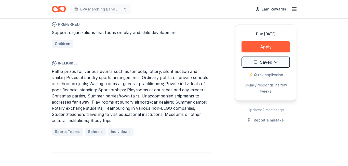
scroll to position [294, 0]
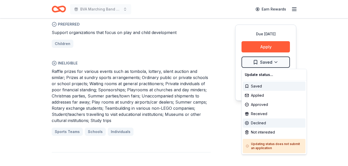
click at [263, 121] on div "Declined" at bounding box center [274, 122] width 63 height 9
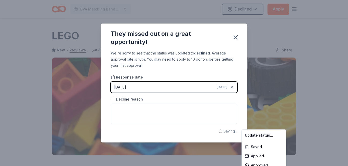
scroll to position [0, 0]
click at [142, 109] on html "BVA Marching Band Purse Bash Declined Apply Due in 145 days Share LEGO New • 2 …" at bounding box center [174, 83] width 348 height 166
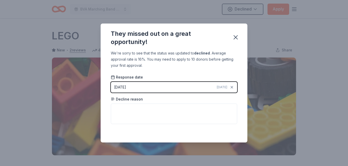
scroll to position [122, 0]
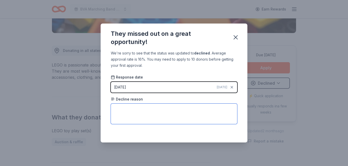
click at [142, 109] on textarea at bounding box center [174, 113] width 127 height 20
type textarea "Donates to organizations that support child development."
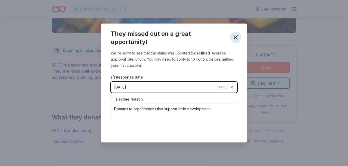
click at [235, 39] on icon "button" at bounding box center [236, 37] width 4 height 4
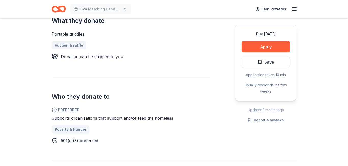
scroll to position [218, 0]
click at [269, 64] on span "Save" at bounding box center [270, 62] width 10 height 7
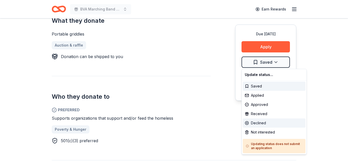
click at [262, 123] on div "Declined" at bounding box center [274, 122] width 63 height 9
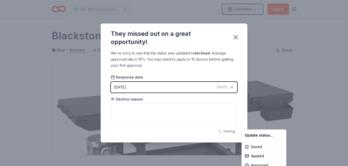
scroll to position [0, 0]
click at [148, 110] on html "BVA Marching Band Purse Bash Declined Apply Due in 133 days Share Blackstone Pr…" at bounding box center [174, 83] width 348 height 166
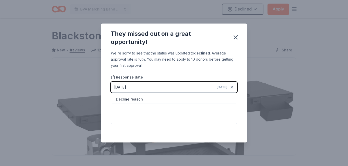
scroll to position [122, 0]
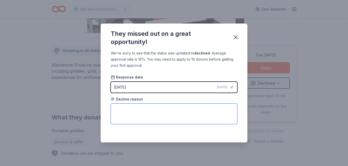
click at [148, 110] on textarea at bounding box center [174, 113] width 127 height 20
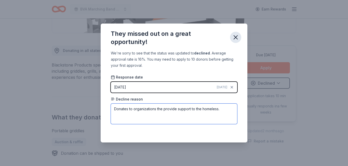
type textarea "Donates to organizations the provide support to the homeless."
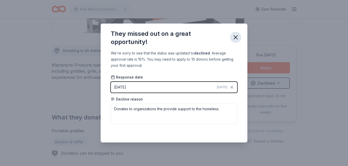
click at [233, 41] on button "button" at bounding box center [235, 37] width 11 height 11
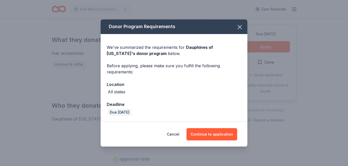
scroll to position [193, 0]
click at [196, 132] on button "Continue to application" at bounding box center [212, 134] width 51 height 12
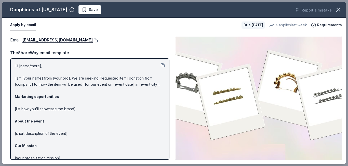
click at [98, 41] on button at bounding box center [95, 40] width 5 height 4
click at [89, 9] on span "Save" at bounding box center [93, 10] width 9 height 6
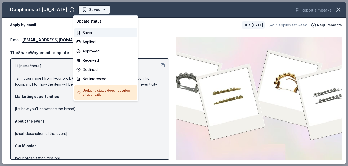
scroll to position [0, 0]
click at [94, 44] on div "Applied" at bounding box center [105, 41] width 63 height 9
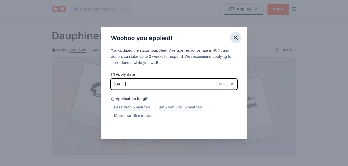
click at [235, 36] on icon "button" at bounding box center [235, 37] width 7 height 7
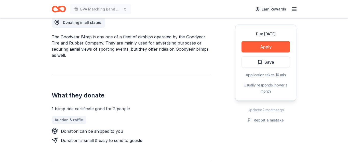
scroll to position [152, 0]
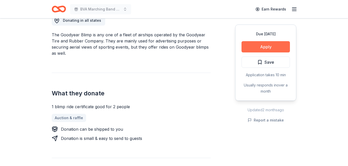
click at [253, 46] on button "Apply" at bounding box center [266, 46] width 48 height 11
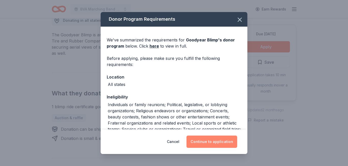
click at [205, 140] on button "Continue to application" at bounding box center [212, 141] width 51 height 12
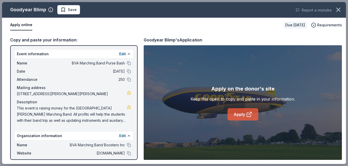
click at [241, 115] on link "Apply" at bounding box center [243, 114] width 31 height 12
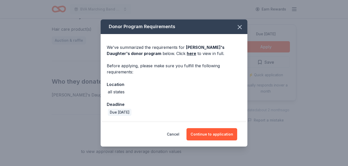
scroll to position [223, 0]
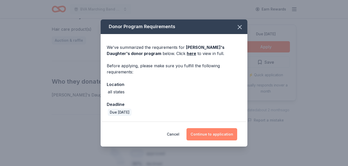
click at [210, 130] on button "Continue to application" at bounding box center [212, 134] width 51 height 12
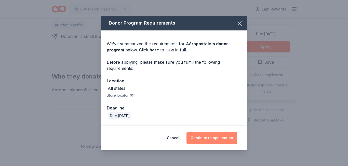
scroll to position [232, 0]
click at [219, 140] on button "Continue to application" at bounding box center [212, 137] width 51 height 12
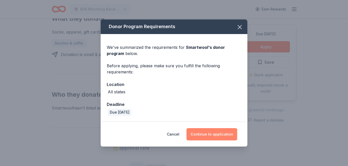
click at [209, 132] on button "Continue to application" at bounding box center [212, 134] width 51 height 12
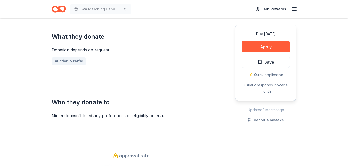
scroll to position [197, 0]
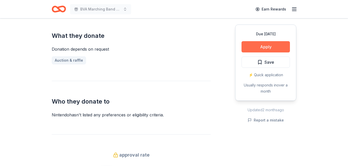
click at [259, 52] on button "Apply" at bounding box center [266, 46] width 48 height 11
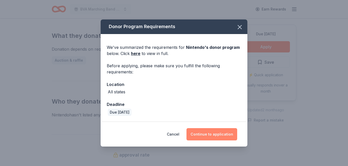
click at [206, 133] on button "Continue to application" at bounding box center [212, 134] width 51 height 12
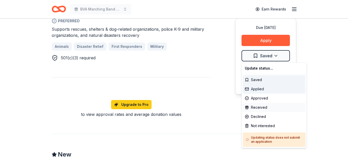
scroll to position [307, 0]
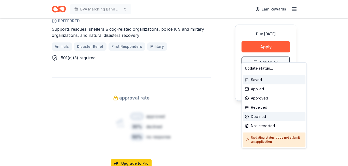
click at [255, 115] on div "Declined" at bounding box center [274, 116] width 63 height 9
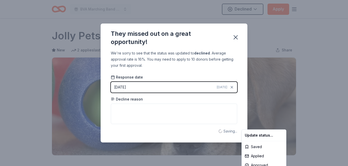
scroll to position [0, 0]
click at [148, 109] on html "BVA Marching Band Purse Bash Declined Apply Due in 147 days Share Jolly Pets Ne…" at bounding box center [174, 83] width 348 height 166
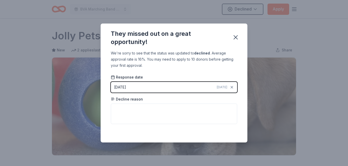
scroll to position [122, 0]
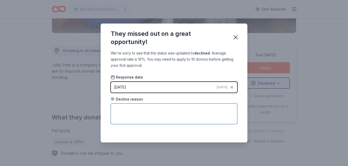
click at [148, 109] on textarea at bounding box center [174, 113] width 127 height 20
type textarea "Donates to organizations that promote pet causes."
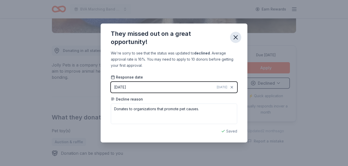
click at [236, 39] on icon "button" at bounding box center [235, 37] width 7 height 7
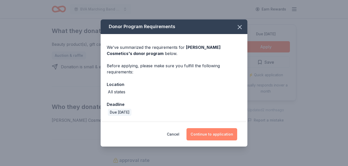
click at [207, 135] on button "Continue to application" at bounding box center [212, 134] width 51 height 12
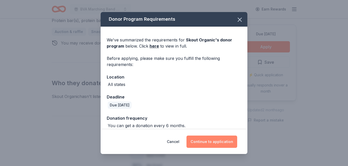
scroll to position [232, 0]
click at [213, 142] on button "Continue to application" at bounding box center [212, 141] width 51 height 12
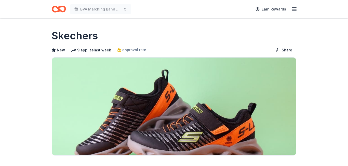
scroll to position [233, 0]
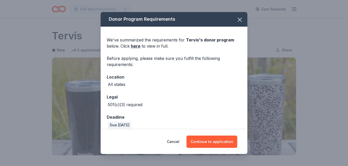
scroll to position [208, 0]
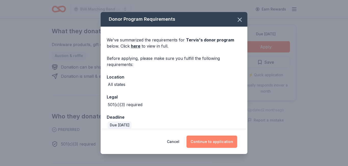
click at [205, 139] on button "Continue to application" at bounding box center [212, 141] width 51 height 12
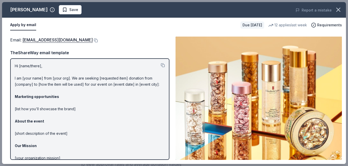
scroll to position [210, 0]
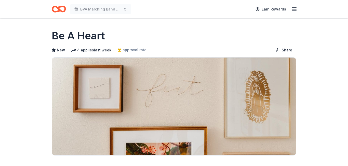
scroll to position [212, 0]
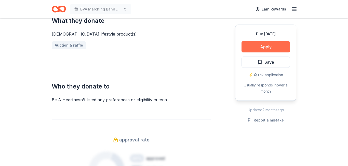
click at [253, 48] on button "Apply" at bounding box center [266, 46] width 48 height 11
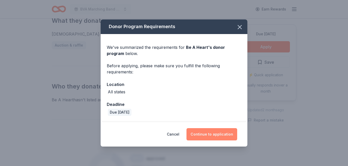
click at [211, 132] on button "Continue to application" at bounding box center [212, 134] width 51 height 12
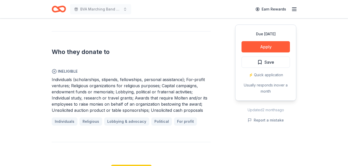
scroll to position [253, 0]
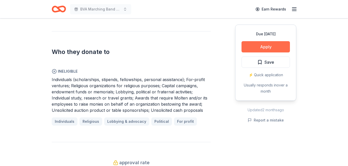
click at [278, 45] on button "Apply" at bounding box center [266, 46] width 48 height 11
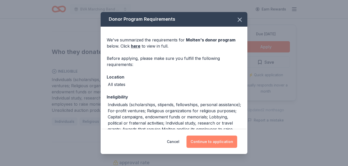
click at [207, 144] on button "Continue to application" at bounding box center [212, 141] width 51 height 12
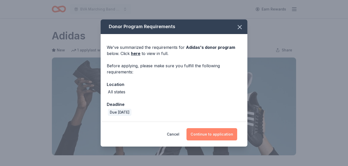
click at [204, 131] on button "Continue to application" at bounding box center [212, 134] width 51 height 12
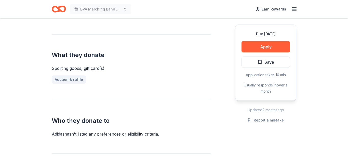
scroll to position [184, 0]
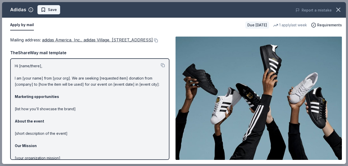
click at [53, 8] on span "Save" at bounding box center [52, 10] width 9 height 6
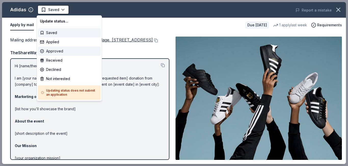
scroll to position [0, 0]
click at [52, 70] on div "Declined" at bounding box center [69, 69] width 63 height 9
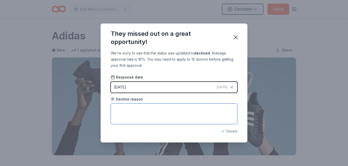
click at [129, 116] on textarea at bounding box center [174, 113] width 127 height 20
type textarea "Must apply by mail."
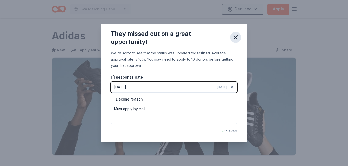
click at [236, 37] on icon "button" at bounding box center [236, 37] width 4 height 4
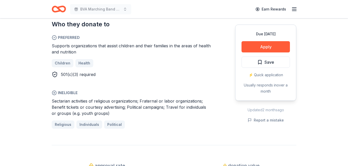
scroll to position [271, 0]
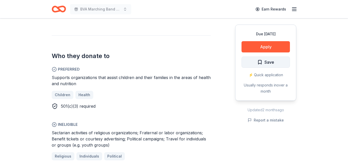
click at [273, 62] on span "Save" at bounding box center [270, 62] width 10 height 7
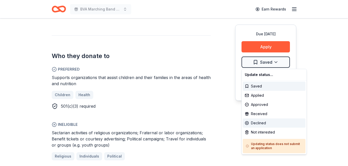
click at [257, 123] on div "Declined" at bounding box center [274, 122] width 63 height 9
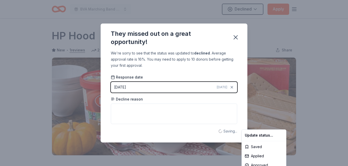
scroll to position [0, 0]
click at [156, 109] on html "BVA Marching Band Purse Bash Declined Apply Due in 147 days Share HP Hood New •…" at bounding box center [174, 83] width 348 height 166
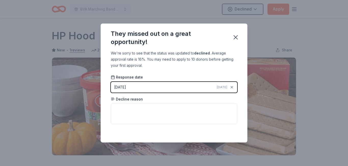
scroll to position [122, 0]
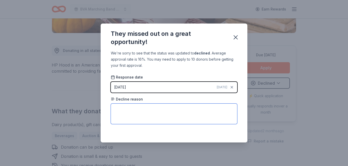
click at [156, 109] on textarea at bounding box center [174, 113] width 127 height 20
type textarea "Donates to organizations that support children's health."
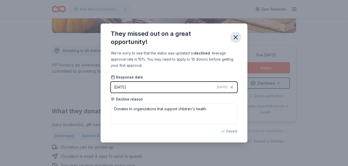
click at [235, 38] on icon "button" at bounding box center [235, 37] width 7 height 7
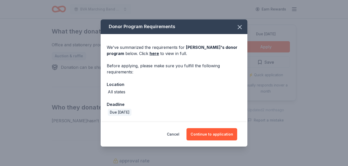
scroll to position [202, 0]
click at [209, 132] on button "Continue to application" at bounding box center [212, 134] width 51 height 12
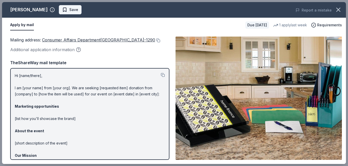
click at [69, 10] on span "Save" at bounding box center [73, 10] width 9 height 6
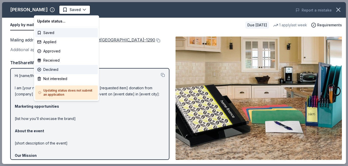
scroll to position [0, 0]
click at [59, 68] on div "Declined" at bounding box center [66, 69] width 63 height 9
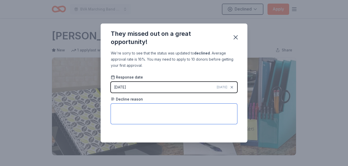
click at [128, 115] on textarea at bounding box center [174, 113] width 127 height 20
type textarea "Must apply by mail."
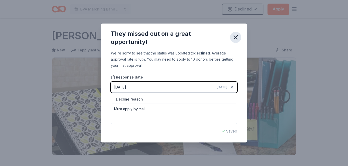
click at [235, 40] on icon "button" at bounding box center [235, 37] width 7 height 7
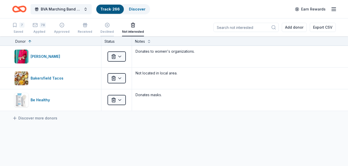
click at [102, 30] on div "Declined" at bounding box center [108, 32] width 14 height 4
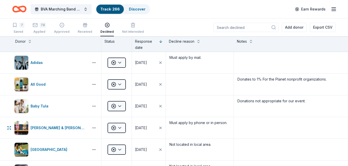
click at [121, 83] on html "BVA Marching Band Purse Bash Track · 266 Discover Earn Rewards 7 Saved 78 Appli…" at bounding box center [174, 83] width 348 height 166
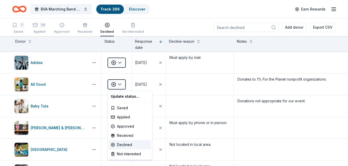
click at [120, 84] on html "BVA Marching Band Purse Bash Track · 266 Discover Earn Rewards 7 Saved 78 Appli…" at bounding box center [174, 83] width 348 height 166
click at [122, 153] on div "Not interested" at bounding box center [130, 153] width 42 height 9
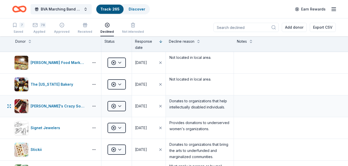
click at [153, 110] on button "[DATE]" at bounding box center [149, 105] width 34 height 21
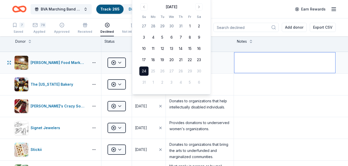
click at [277, 61] on textarea at bounding box center [285, 62] width 101 height 20
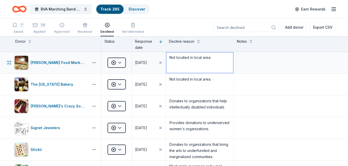
drag, startPoint x: 169, startPoint y: 57, endPoint x: 215, endPoint y: 59, distance: 45.4
click at [215, 59] on textarea "Not located in local area." at bounding box center [200, 62] width 67 height 20
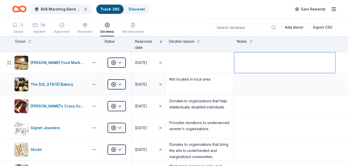
click at [247, 58] on textarea at bounding box center [285, 62] width 101 height 20
paste textarea "Not located in local area."
type textarea "Not located in local area."
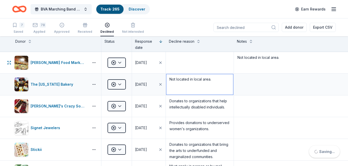
click at [213, 80] on textarea "Not located in local area." at bounding box center [200, 84] width 67 height 20
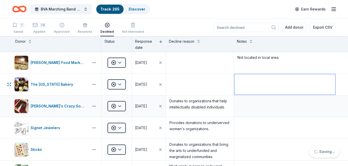
click at [247, 81] on textarea at bounding box center [285, 84] width 101 height 20
paste textarea "Not located in local area."
type textarea "Not located in local area."
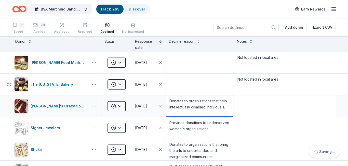
click at [229, 109] on textarea "Donates to organizations that help intellectually disabled individuals." at bounding box center [200, 106] width 67 height 20
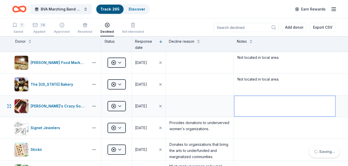
click at [253, 103] on textarea at bounding box center [285, 106] width 101 height 20
paste textarea "Donates to organizations that help intellectually disabled individuals."
type textarea "Donates to organizations that help intellectually disabled individuals."
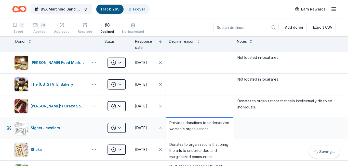
drag, startPoint x: 214, startPoint y: 133, endPoint x: 217, endPoint y: 136, distance: 3.4
click at [217, 136] on textarea "Provides donations to underserved women's organizations." at bounding box center [200, 127] width 67 height 20
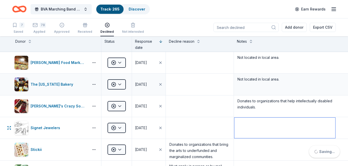
click at [251, 124] on textarea at bounding box center [285, 127] width 101 height 20
paste textarea "Provides donations to underserved women's organizations."
type textarea "Provides donations to underserved women's organizations."
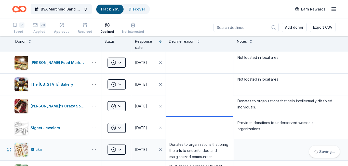
drag, startPoint x: 209, startPoint y: 110, endPoint x: 171, endPoint y: 94, distance: 41.8
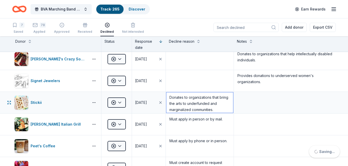
scroll to position [2, 0]
drag, startPoint x: 200, startPoint y: 106, endPoint x: 218, endPoint y: 112, distance: 19.0
click at [218, 112] on textarea "Donates to organizations that bring the arts to underfunded and marginalized co…" at bounding box center [200, 102] width 67 height 20
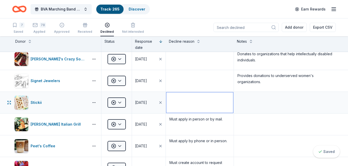
scroll to position [0, 0]
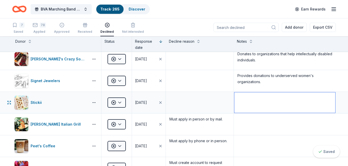
click at [249, 99] on textarea at bounding box center [285, 102] width 101 height 20
paste textarea "Donates to organizations that bring the arts to underfunded and marginalized co…"
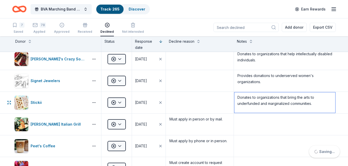
type textarea "Donates to organizations that bring the arts to underfunded and marginalized co…"
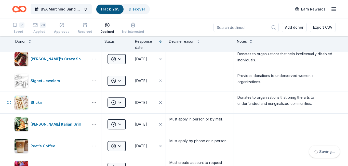
click at [121, 102] on html "BVA Marching Band Purse Bash Track · 265 Discover Earn Rewards 7 Saved 78 Appli…" at bounding box center [174, 83] width 348 height 166
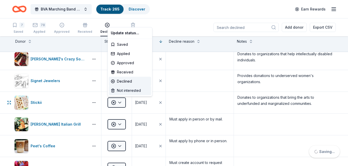
click at [123, 92] on div "Not interested" at bounding box center [130, 90] width 42 height 9
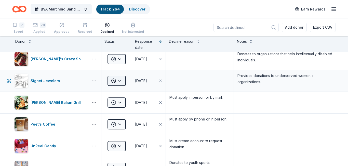
click at [122, 81] on html "BVA Marching Band Purse Bash Track · 264 Discover Earn Rewards 7 Saved 78 Appli…" at bounding box center [174, 83] width 348 height 166
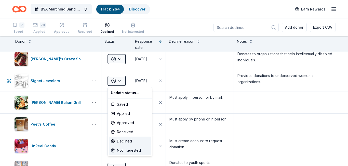
click at [121, 151] on div "Not interested" at bounding box center [130, 149] width 42 height 9
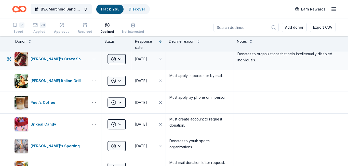
click at [121, 59] on html "BVA Marching Band Purse Bash Track · 263 Discover Earn Rewards 7 Saved 78 Appli…" at bounding box center [174, 83] width 348 height 166
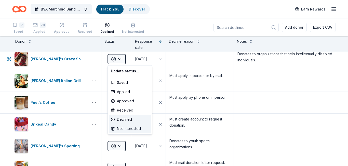
click at [121, 129] on div "Not interested" at bounding box center [130, 128] width 42 height 9
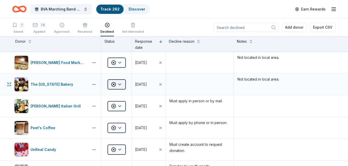
click at [120, 83] on html "BVA Marching Band Purse Bash Track · 262 Discover Earn Rewards 7 Saved 78 Appli…" at bounding box center [174, 83] width 348 height 166
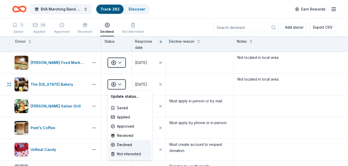
click at [123, 154] on div "Not interested" at bounding box center [130, 153] width 42 height 9
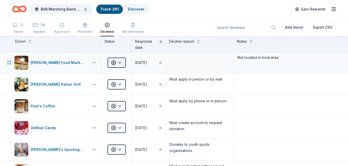
click at [120, 63] on html "BVA Marching Band Purse Bash Track · 261 Discover Earn Rewards 7 Saved 78 Appli…" at bounding box center [174, 83] width 348 height 166
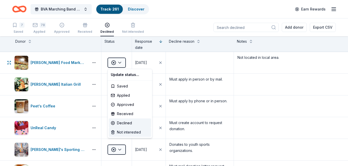
click at [122, 132] on div "Not interested" at bounding box center [130, 131] width 42 height 9
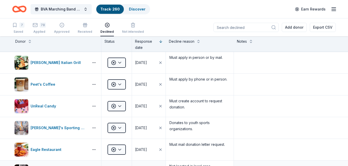
scroll to position [58, 0]
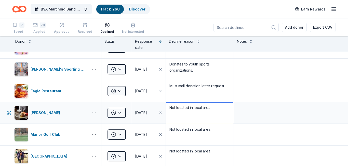
drag, startPoint x: 170, startPoint y: 106, endPoint x: 214, endPoint y: 108, distance: 43.9
click at [214, 108] on textarea "Not located in local area." at bounding box center [200, 112] width 67 height 20
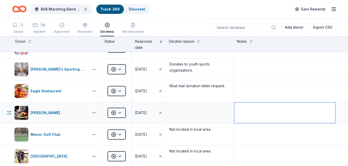
click at [260, 109] on textarea at bounding box center [285, 112] width 101 height 20
paste textarea "Not located in local area."
type textarea "Not located in local area."
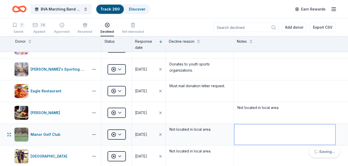
click at [249, 132] on textarea at bounding box center [285, 134] width 101 height 20
paste textarea "Not located in local area."
type textarea "Not located in local area."
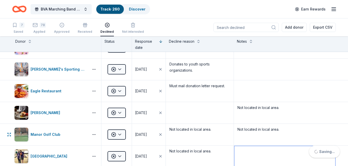
click at [248, 146] on textarea at bounding box center [285, 156] width 101 height 20
paste textarea "Not located in local area."
type textarea "Not located in local area."
paste textarea "Not located in local area."
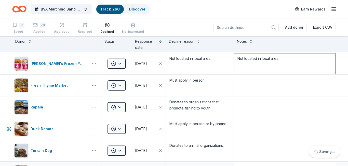
scroll to position [213, 0]
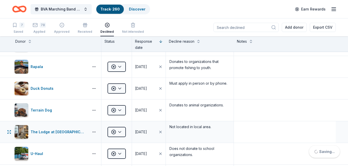
type textarea "Not located in local area."
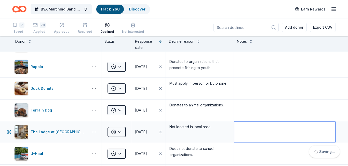
click at [245, 129] on textarea at bounding box center [285, 131] width 101 height 20
paste textarea "Not located in local area."
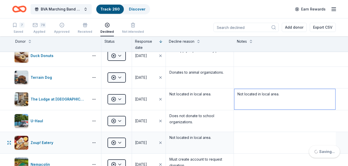
paste textarea "Not located in local area."
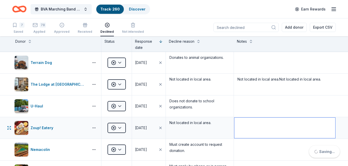
click at [246, 124] on textarea at bounding box center [285, 127] width 101 height 20
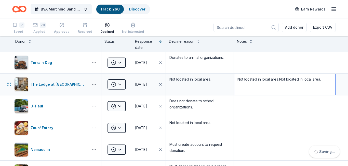
click at [286, 82] on textarea "Not located in local area.Not located in local area." at bounding box center [285, 84] width 101 height 20
drag, startPoint x: 300, startPoint y: 75, endPoint x: 327, endPoint y: 80, distance: 27.7
click at [327, 80] on textarea "Not located in local area.Not located in local area." at bounding box center [285, 84] width 101 height 20
type textarea "Not located in local area."
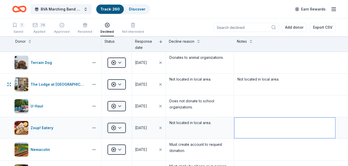
click at [246, 126] on textarea at bounding box center [285, 127] width 101 height 20
paste textarea "Not located in local area."
type textarea "Not located in local area."
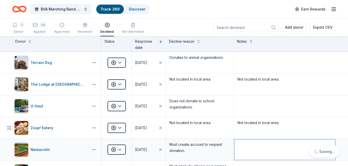
click at [249, 139] on textarea at bounding box center [285, 149] width 101 height 20
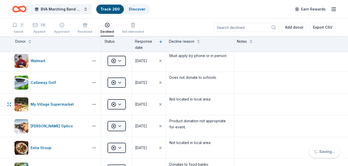
paste textarea "Not located in local area."
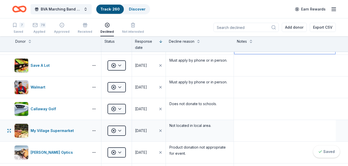
type textarea "Not located in local area."
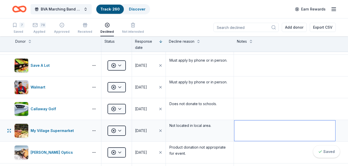
click at [239, 133] on textarea at bounding box center [285, 130] width 101 height 20
paste textarea "Not located in local area."
type textarea "Not located in local area."
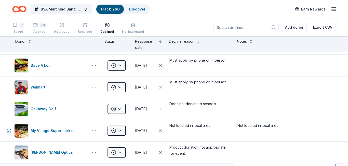
paste textarea "Not located in local area."
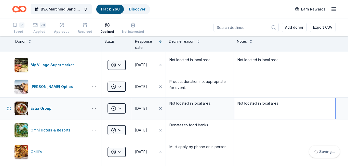
click at [247, 107] on textarea "Not located in local area." at bounding box center [285, 108] width 101 height 20
click at [249, 98] on textarea "Not located in local area." at bounding box center [285, 108] width 101 height 20
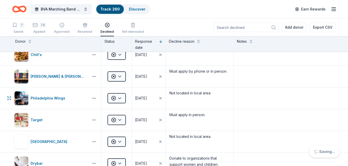
type textarea "Not located in local area."
click at [249, 96] on textarea at bounding box center [285, 98] width 101 height 20
paste textarea "Not located in local area."
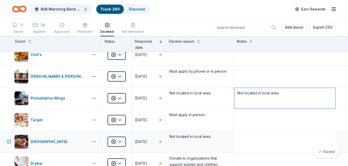
type textarea "Not located in local area."
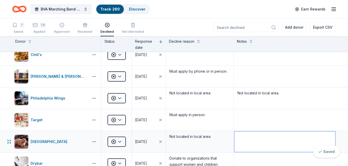
click at [243, 139] on textarea at bounding box center [285, 141] width 101 height 20
paste textarea "Not located in local area."
click at [244, 131] on textarea "Not located in local area." at bounding box center [285, 141] width 101 height 20
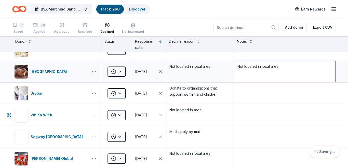
type textarea "Not located in local area."
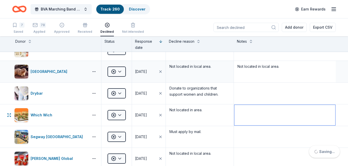
click at [244, 110] on textarea at bounding box center [285, 115] width 101 height 20
paste textarea "Not located in local area."
type textarea "Not located in local area."
click at [244, 148] on textarea at bounding box center [285, 158] width 101 height 20
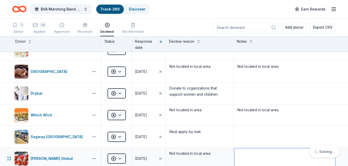
click at [244, 148] on textarea at bounding box center [285, 158] width 101 height 20
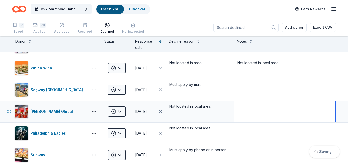
paste textarea "Not located in local area."
type textarea "Not located in local area."
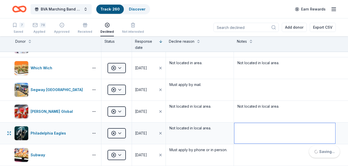
click at [243, 131] on textarea at bounding box center [285, 133] width 101 height 20
click at [243, 132] on textarea at bounding box center [285, 133] width 101 height 20
paste textarea "Not located in local area."
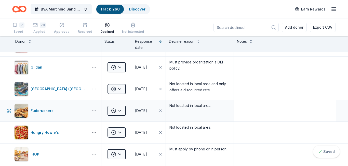
scroll to position [777, 0]
type textarea "Not located in local area."
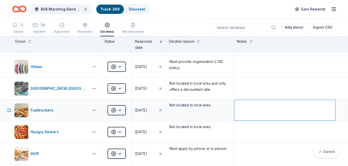
click at [244, 105] on textarea at bounding box center [285, 110] width 101 height 20
paste textarea "Not located in local area."
type textarea "Not located in local area."
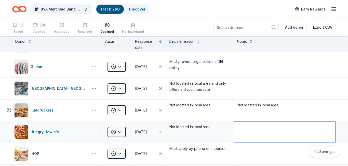
click at [238, 125] on textarea at bounding box center [285, 131] width 101 height 20
paste textarea "Not located in local area."
type textarea "Not located in local area."
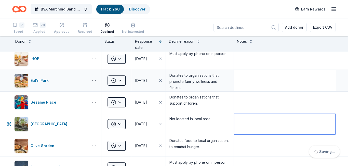
paste textarea "Not located in local area."
type textarea "Not located in local area."
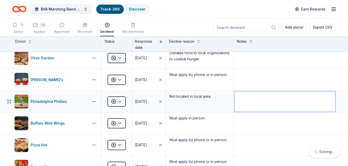
click at [243, 99] on textarea at bounding box center [285, 101] width 101 height 20
paste textarea "Not located in local area."
type textarea "Not located in local area."
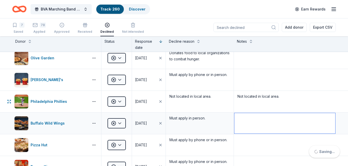
click at [244, 113] on textarea at bounding box center [285, 123] width 101 height 20
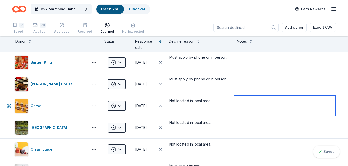
paste textarea "Not located in local area."
type textarea "Not located in local area."
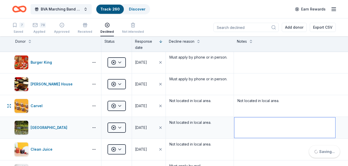
click at [243, 126] on textarea at bounding box center [285, 127] width 101 height 20
paste textarea "Not located in local area."
type textarea "Not located in local area."
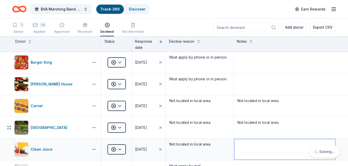
click at [239, 146] on textarea at bounding box center [285, 149] width 101 height 20
paste textarea "Not located in local area."
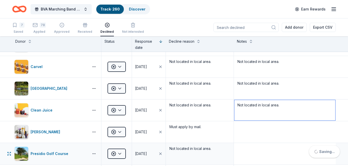
type textarea "Not located in local area."
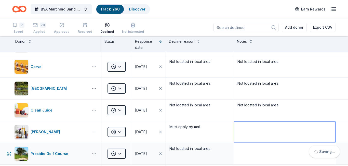
click at [246, 125] on textarea at bounding box center [285, 131] width 101 height 20
paste textarea "Not located in local area."
type textarea "Not located in local area."
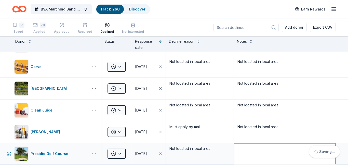
click at [242, 147] on textarea at bounding box center [285, 153] width 101 height 20
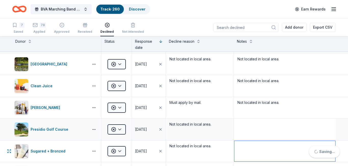
paste textarea "Not located in local area."
type textarea "Not located in local area."
click at [248, 123] on textarea at bounding box center [285, 129] width 101 height 20
paste textarea "Not located in local area."
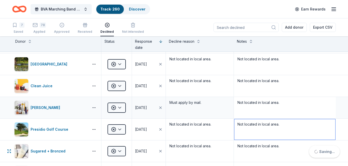
type textarea "Not located in local area."
click at [284, 104] on textarea "Not located in local area." at bounding box center [285, 107] width 101 height 20
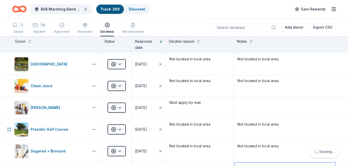
paste textarea "Not located in local area."
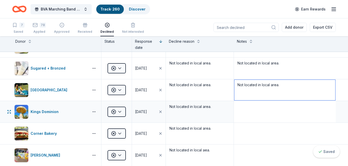
type textarea "Not located in local area."
click at [244, 111] on textarea at bounding box center [285, 111] width 101 height 20
paste textarea "Not located in local area."
type textarea "Not located in local area."
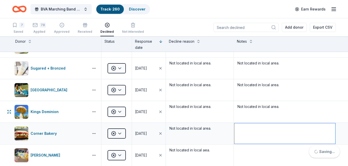
click at [241, 129] on textarea at bounding box center [285, 133] width 101 height 20
paste textarea "Not located in local area."
type textarea "Not located in local area."
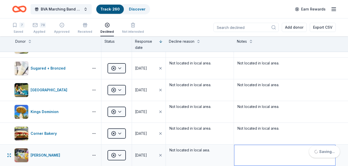
click at [239, 153] on textarea at bounding box center [285, 155] width 101 height 20
paste textarea "Not located in local area."
type textarea "Not located in local area."
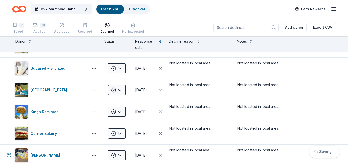
paste textarea "Not located in local area."
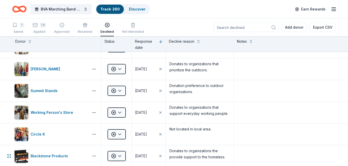
scroll to position [1773, 0]
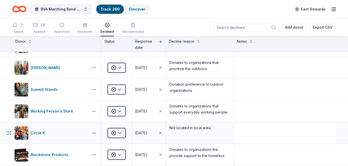
type textarea "Not located in local area."
click at [255, 133] on textarea at bounding box center [285, 132] width 101 height 20
paste textarea "Not located in local area."
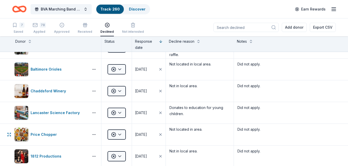
scroll to position [2120, 0]
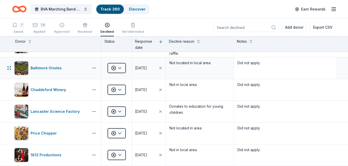
type textarea "Not located in local area."
click at [239, 63] on textarea "Did not apply." at bounding box center [285, 68] width 101 height 20
drag, startPoint x: 239, startPoint y: 63, endPoint x: 267, endPoint y: 65, distance: 28.7
click at [267, 65] on textarea "Did not apply." at bounding box center [285, 68] width 101 height 20
paste textarea "Not located in local area"
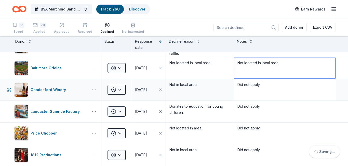
type textarea "Not located in local area."
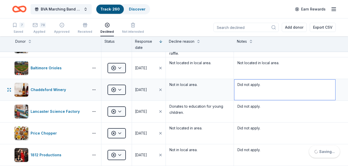
click at [261, 86] on textarea "Did not apply." at bounding box center [285, 89] width 101 height 20
paste textarea "Not located in local area"
type textarea "Not located in local area."
click at [239, 106] on textarea "Did not apply." at bounding box center [285, 111] width 101 height 20
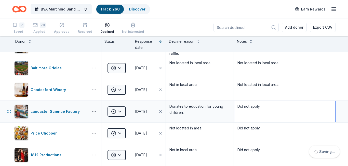
click at [269, 106] on textarea "Did not apply." at bounding box center [285, 111] width 101 height 20
paste textarea "Not located in local area"
type textarea "N"
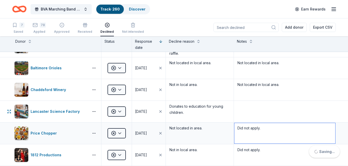
click at [238, 128] on textarea "Did not apply." at bounding box center [285, 133] width 101 height 20
drag, startPoint x: 238, startPoint y: 128, endPoint x: 270, endPoint y: 129, distance: 31.9
click at [270, 129] on textarea "Did not apply." at bounding box center [285, 133] width 101 height 20
paste textarea "Not located in local area"
type textarea "Not located in local area."
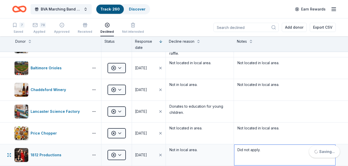
click at [241, 155] on textarea "Did not apply." at bounding box center [285, 154] width 101 height 20
click at [237, 149] on textarea "Did not apply." at bounding box center [285, 154] width 101 height 20
drag, startPoint x: 237, startPoint y: 149, endPoint x: 267, endPoint y: 150, distance: 29.9
click at [267, 150] on textarea "Did not apply." at bounding box center [285, 154] width 101 height 20
paste textarea "Not located in local area"
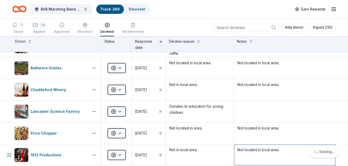
type textarea "Not located in local area."
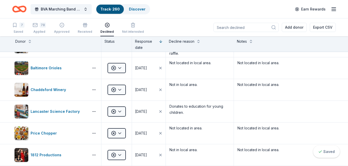
scroll to position [2215, 0]
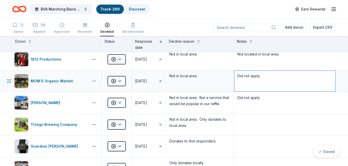
drag, startPoint x: 243, startPoint y: 76, endPoint x: 268, endPoint y: 78, distance: 24.3
click at [268, 78] on textarea "Did not apply." at bounding box center [285, 81] width 101 height 20
paste textarea "Not located in local area"
type textarea "Not located in local area."
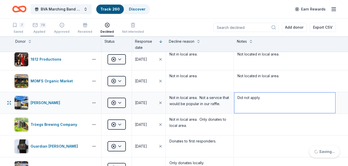
click at [239, 98] on textarea "Did not apply." at bounding box center [285, 102] width 101 height 20
drag, startPoint x: 239, startPoint y: 98, endPoint x: 265, endPoint y: 99, distance: 26.3
click at [265, 99] on textarea "Did not apply." at bounding box center [285, 102] width 101 height 20
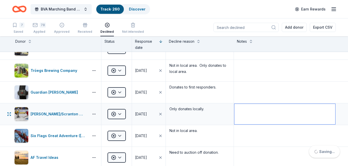
click at [242, 110] on textarea at bounding box center [285, 114] width 101 height 20
paste textarea "Not located in local area."
type textarea "Not located in local area."
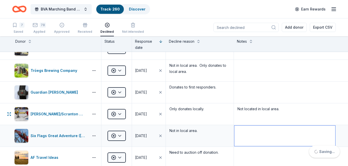
click at [243, 131] on textarea at bounding box center [285, 135] width 101 height 20
paste textarea "Not located in local area."
type textarea "Not located in local area."
paste textarea "Not located in local area."
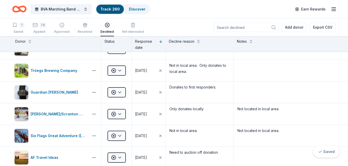
type textarea "Not located in local area."
paste textarea "Not located in local area."
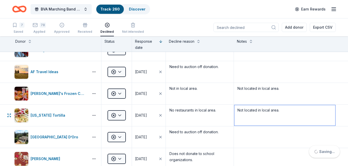
type textarea "Not located in local area."
click at [242, 108] on div "Not located in local area." at bounding box center [285, 114] width 102 height 21
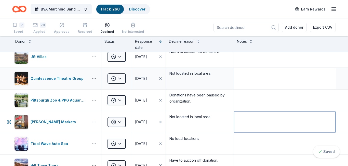
click at [241, 118] on textarea at bounding box center [285, 121] width 101 height 20
paste textarea "Not located in local area."
type textarea "Not located in local area."
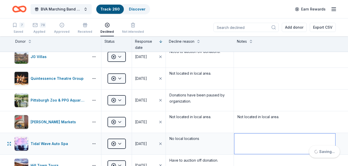
click at [239, 135] on textarea at bounding box center [285, 143] width 101 height 20
paste textarea "Not located in local area."
type textarea "Not located in local area."
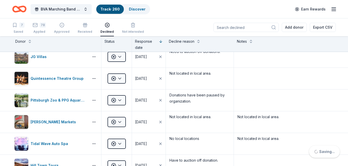
paste textarea "Not located in local area."
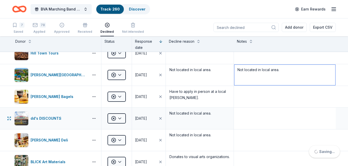
type textarea "Not located in local area."
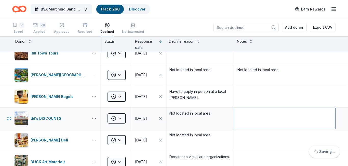
click at [241, 116] on textarea at bounding box center [285, 118] width 101 height 20
paste textarea "Not located in local area."
type textarea "Not located in local area."
click at [240, 136] on textarea at bounding box center [285, 140] width 101 height 20
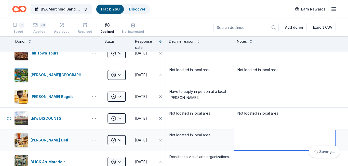
click at [240, 136] on textarea at bounding box center [285, 140] width 101 height 20
paste textarea "Not located in local area."
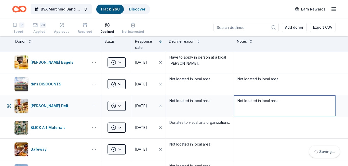
scroll to position [2636, 0]
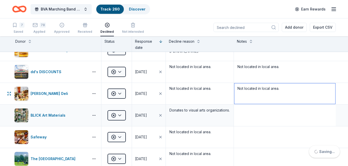
type textarea "Not located in local area."
click at [242, 105] on textarea at bounding box center [285, 115] width 101 height 20
paste textarea "Not located in local area."
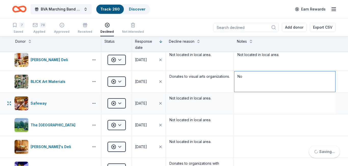
type textarea "N"
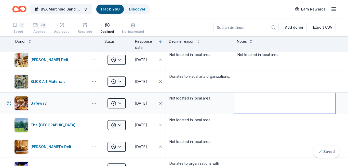
click at [247, 104] on textarea at bounding box center [285, 103] width 101 height 20
click at [248, 97] on textarea at bounding box center [285, 103] width 101 height 20
paste textarea "Not located in local area."
type textarea "Not located in local area."
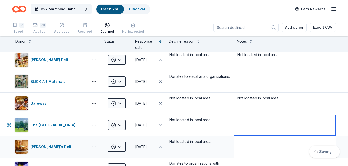
click at [240, 122] on textarea at bounding box center [285, 125] width 101 height 20
paste textarea "Not located in local area."
click at [240, 122] on textarea at bounding box center [285, 125] width 101 height 20
type textarea "Not located in local area."
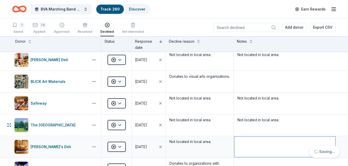
click at [236, 144] on textarea at bounding box center [285, 146] width 101 height 20
paste textarea "Not located in local area."
type textarea "Not located in local area."
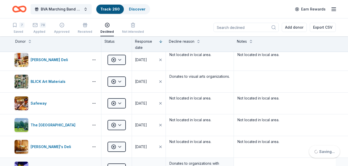
paste textarea "Not located in local area."
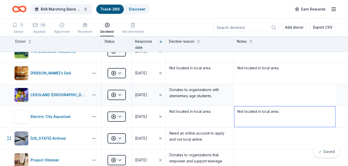
type textarea "Not located in local area."
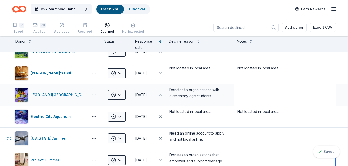
click at [243, 150] on textarea at bounding box center [285, 160] width 101 height 20
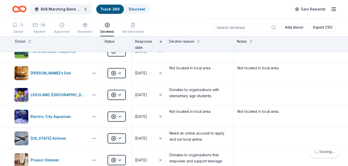
paste textarea "Not located in local area."
type textarea "Not located in local area."
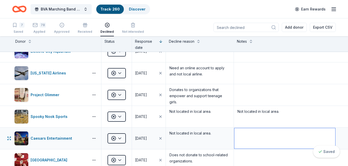
click at [241, 134] on textarea at bounding box center [285, 138] width 101 height 20
paste textarea "Not located in local area."
type textarea "Not located in local area."
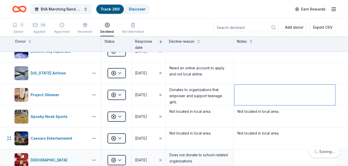
click at [244, 98] on textarea at bounding box center [285, 94] width 101 height 20
paste textarea "Not located in local area."
type textarea "Not located in local area."
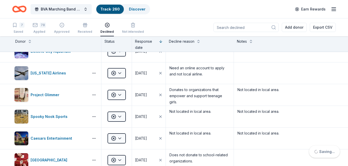
paste textarea "Not located in local area."
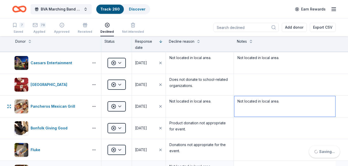
type textarea "Not located in local area."
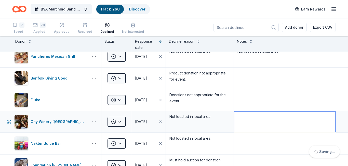
paste textarea "Not located in local area."
type textarea "Not located in local area."
click at [240, 139] on textarea at bounding box center [285, 143] width 101 height 20
paste textarea "Not located in local area."
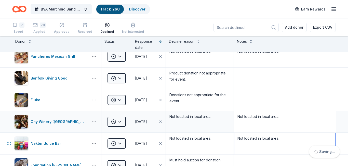
type textarea "Not located in local area."
click at [240, 115] on textarea "Not located in local area." at bounding box center [285, 121] width 101 height 20
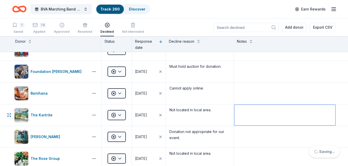
click at [240, 115] on textarea at bounding box center [285, 115] width 101 height 20
paste textarea "Not located in local area."
type textarea "Not located in local area."
click at [237, 154] on textarea at bounding box center [285, 158] width 101 height 20
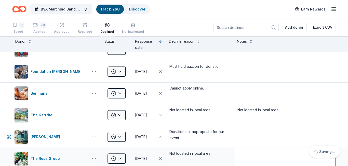
paste textarea "Not located in local area."
type textarea "Not located in local area."
click at [243, 126] on textarea at bounding box center [285, 136] width 101 height 20
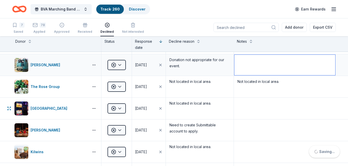
paste textarea "Not located in local area."
type textarea "N"
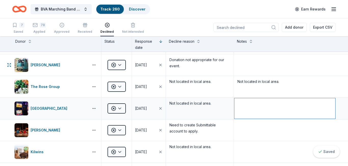
click at [243, 103] on textarea at bounding box center [285, 108] width 101 height 20
paste textarea "Not located in local area."
type textarea "Not located in local area."
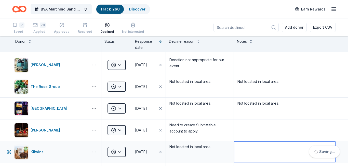
click at [243, 152] on textarea at bounding box center [285, 151] width 101 height 20
paste textarea "Not located in local area."
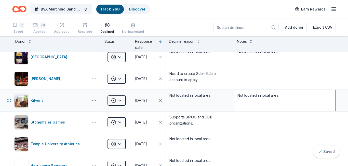
scroll to position [3150, 0]
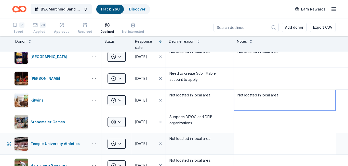
type textarea "Not located in local area."
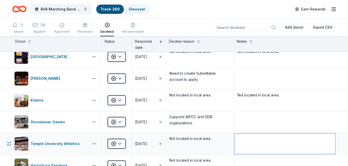
click at [244, 137] on textarea at bounding box center [285, 143] width 101 height 20
paste textarea "Not located in local area."
type textarea "Not located in local area."
click at [241, 155] on textarea at bounding box center [285, 165] width 101 height 20
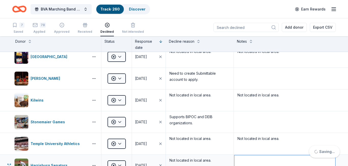
scroll to position [3210, 0]
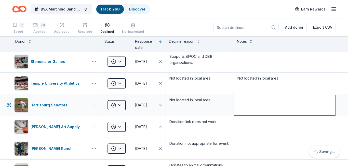
click at [241, 102] on textarea at bounding box center [285, 105] width 101 height 20
paste textarea "Not located in local area."
type textarea "Not located in local area."
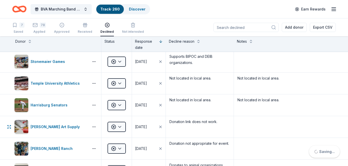
paste textarea "Not located in local area."
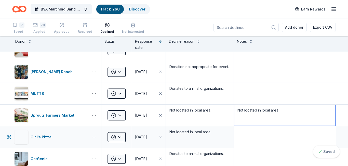
type textarea "Not located in local area."
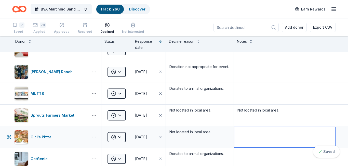
click at [241, 136] on textarea at bounding box center [285, 137] width 101 height 20
paste textarea "Not located in local area."
type textarea "Not located in local area."
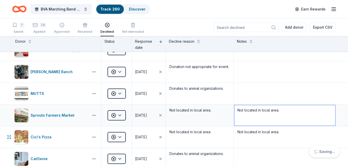
click at [242, 109] on textarea "Not located in local area." at bounding box center [285, 115] width 101 height 20
paste textarea "Not located in local area."
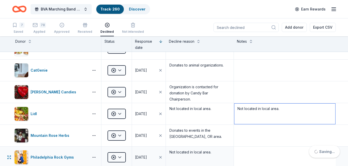
type textarea "Not located in local area."
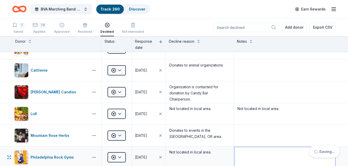
click at [244, 149] on textarea at bounding box center [285, 157] width 101 height 20
paste textarea "Not located in local area."
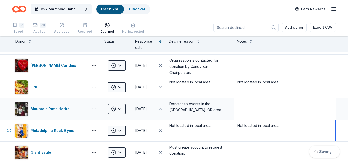
type textarea "Not located in local area."
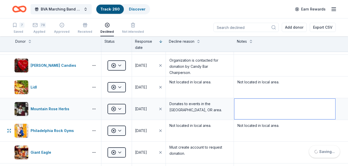
click at [243, 98] on textarea at bounding box center [285, 108] width 101 height 20
paste textarea "Not located in local area."
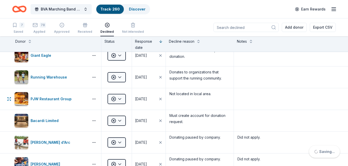
type textarea "Not located in local area."
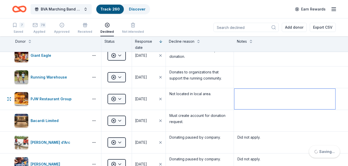
click at [243, 95] on textarea at bounding box center [285, 99] width 101 height 20
paste textarea "Not located in local area."
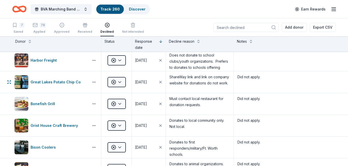
scroll to position [3646, 0]
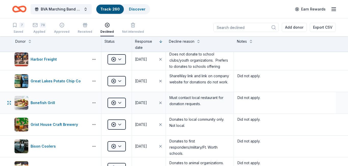
type textarea "Not located in local area."
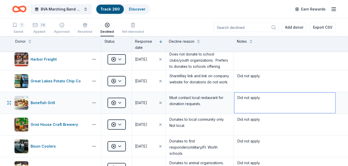
drag, startPoint x: 238, startPoint y: 97, endPoint x: 268, endPoint y: 100, distance: 30.6
click at [268, 100] on textarea "Did not apply." at bounding box center [285, 102] width 101 height 20
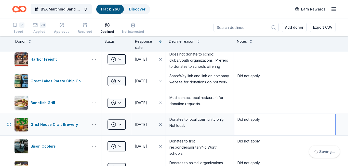
drag, startPoint x: 239, startPoint y: 119, endPoint x: 265, endPoint y: 122, distance: 26.2
click at [265, 122] on textarea "Did not apply." at bounding box center [285, 124] width 101 height 20
paste textarea "Not located in local area"
type textarea "Not located in local area."
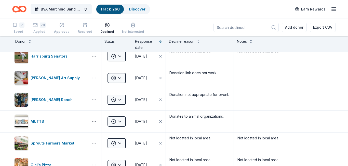
scroll to position [1601, 0]
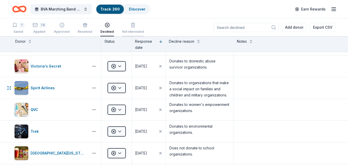
click at [129, 30] on div "Not interested" at bounding box center [133, 29] width 22 height 4
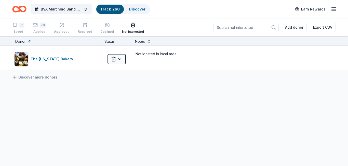
scroll to position [171, 0]
click at [29, 41] on button at bounding box center [30, 40] width 4 height 5
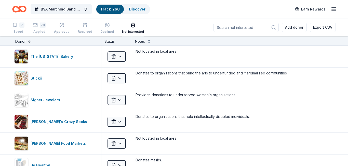
click at [29, 41] on button at bounding box center [30, 40] width 4 height 5
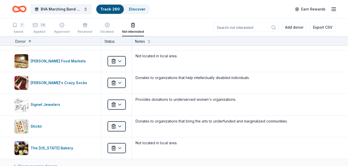
scroll to position [83, 0]
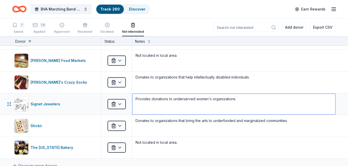
drag, startPoint x: 137, startPoint y: 99, endPoint x: 166, endPoint y: 100, distance: 29.3
click at [166, 100] on textarea "Provides donations to underserved women's organizations." at bounding box center [234, 104] width 203 height 20
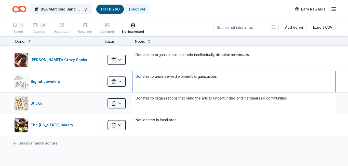
scroll to position [107, 0]
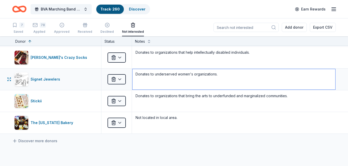
drag, startPoint x: 155, startPoint y: 73, endPoint x: 232, endPoint y: 84, distance: 77.1
click at [232, 84] on textarea "Donates to underserved women's organizations." at bounding box center [234, 79] width 203 height 20
type textarea "Donates to organizations that help underserved women."
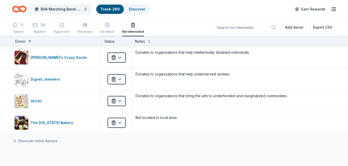
click at [102, 29] on div "Declined" at bounding box center [108, 27] width 14 height 11
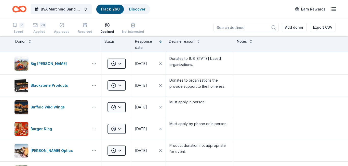
scroll to position [3713, 0]
